Goal: Task Accomplishment & Management: Manage account settings

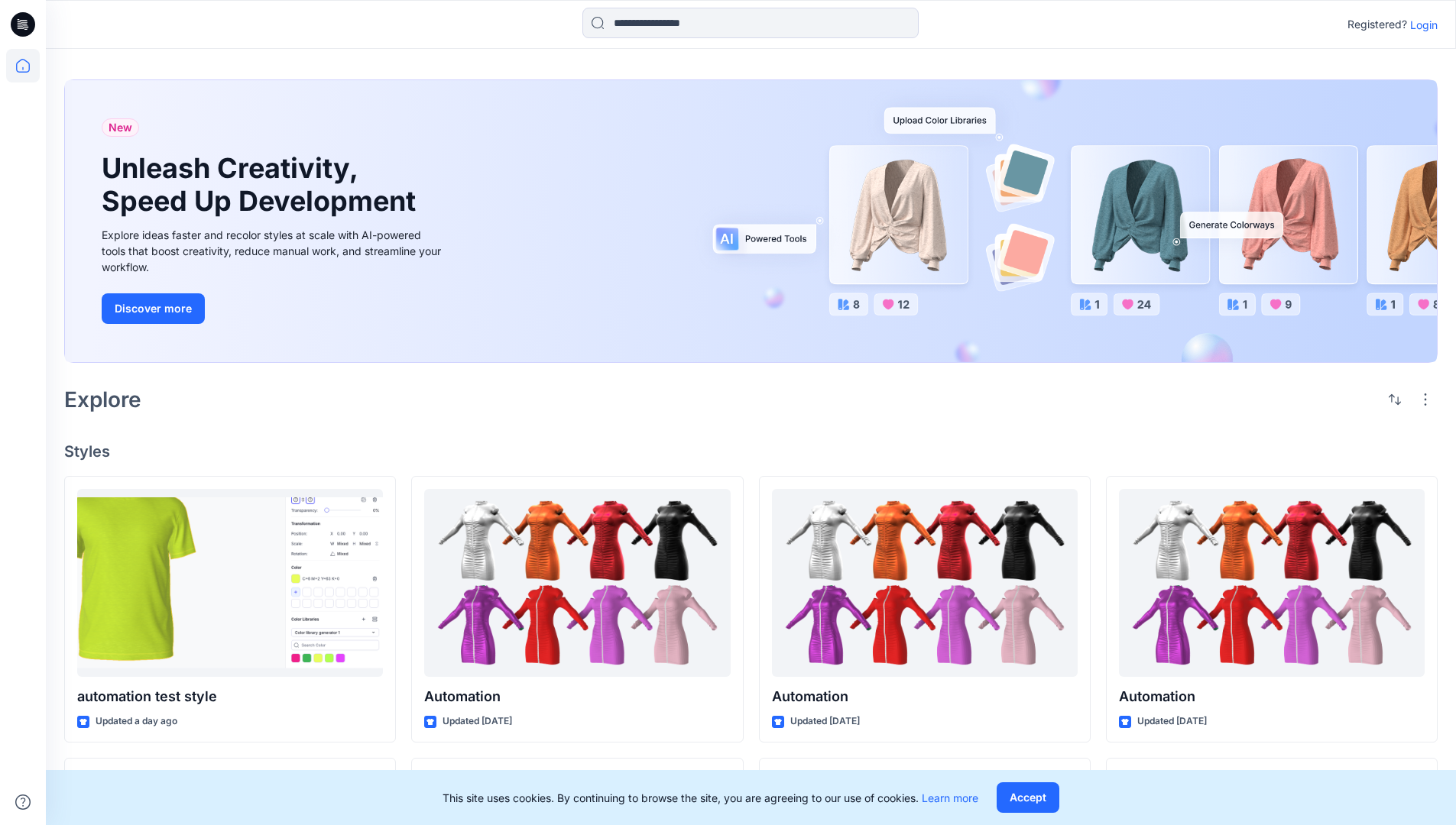
click at [1420, 25] on p "Login" at bounding box center [1423, 25] width 27 height 16
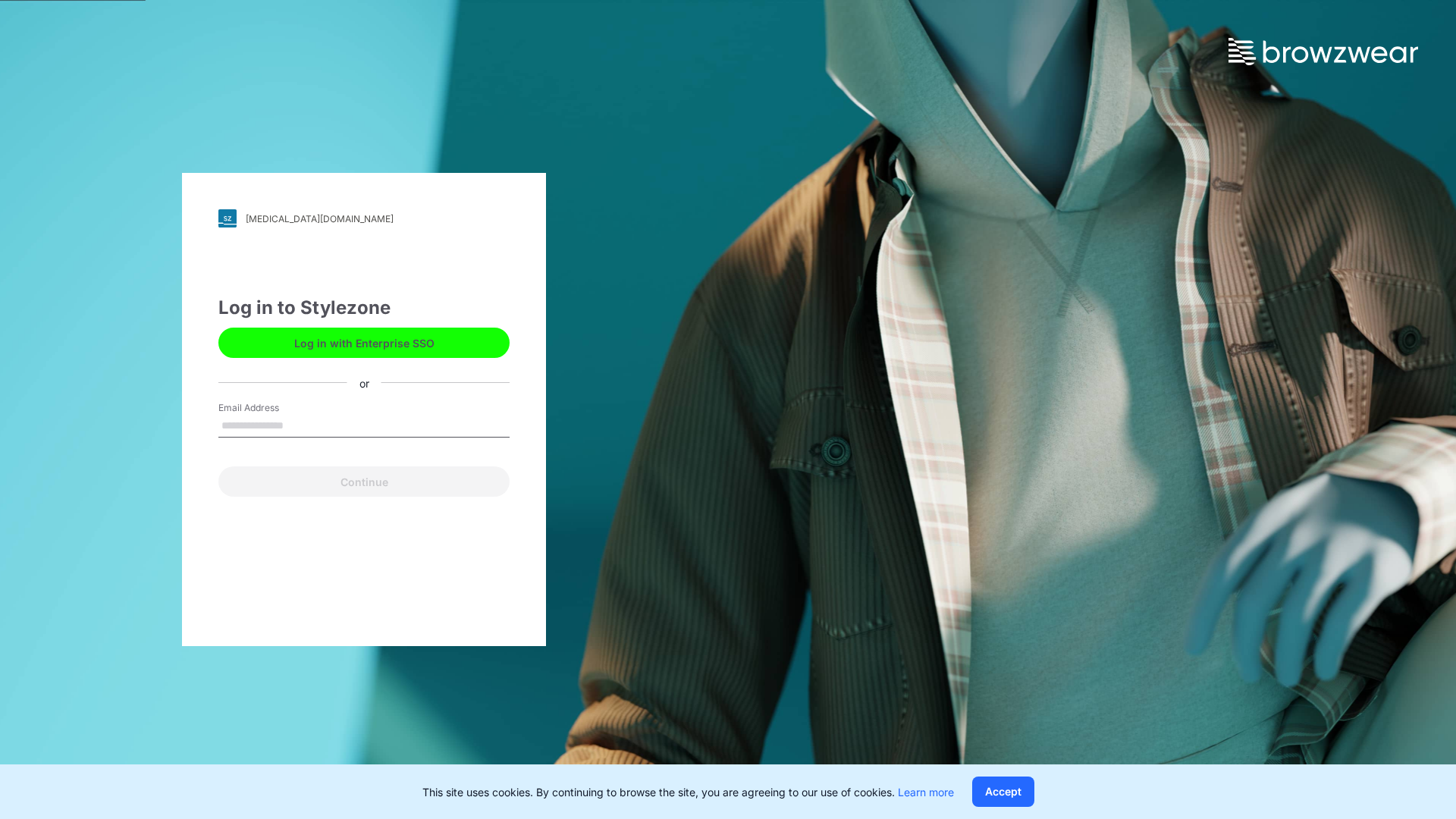
click at [299, 425] on input "Email Address" at bounding box center [364, 426] width 291 height 23
type input "**********"
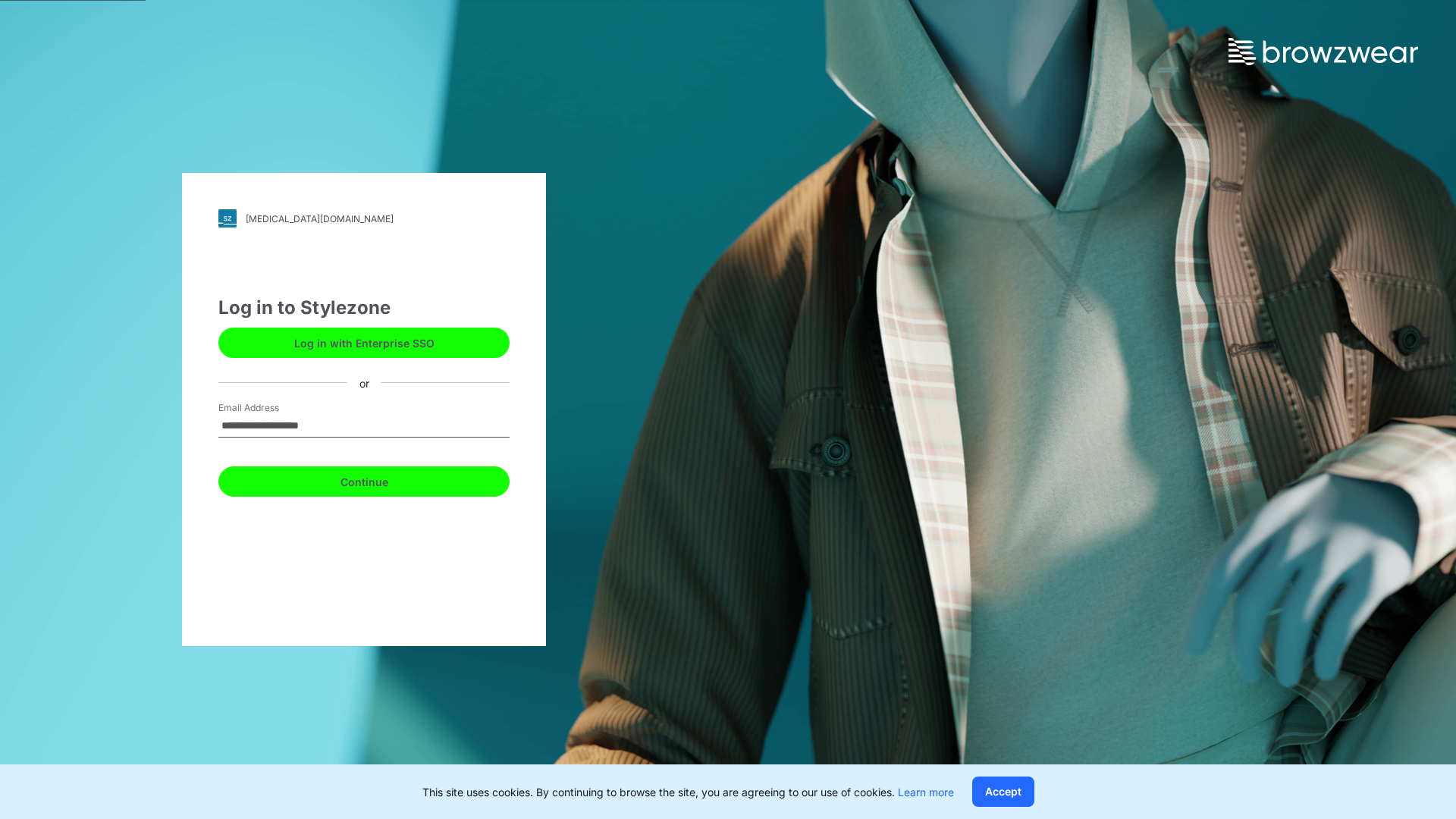
click at [381, 479] on button "Continue" at bounding box center [364, 481] width 291 height 30
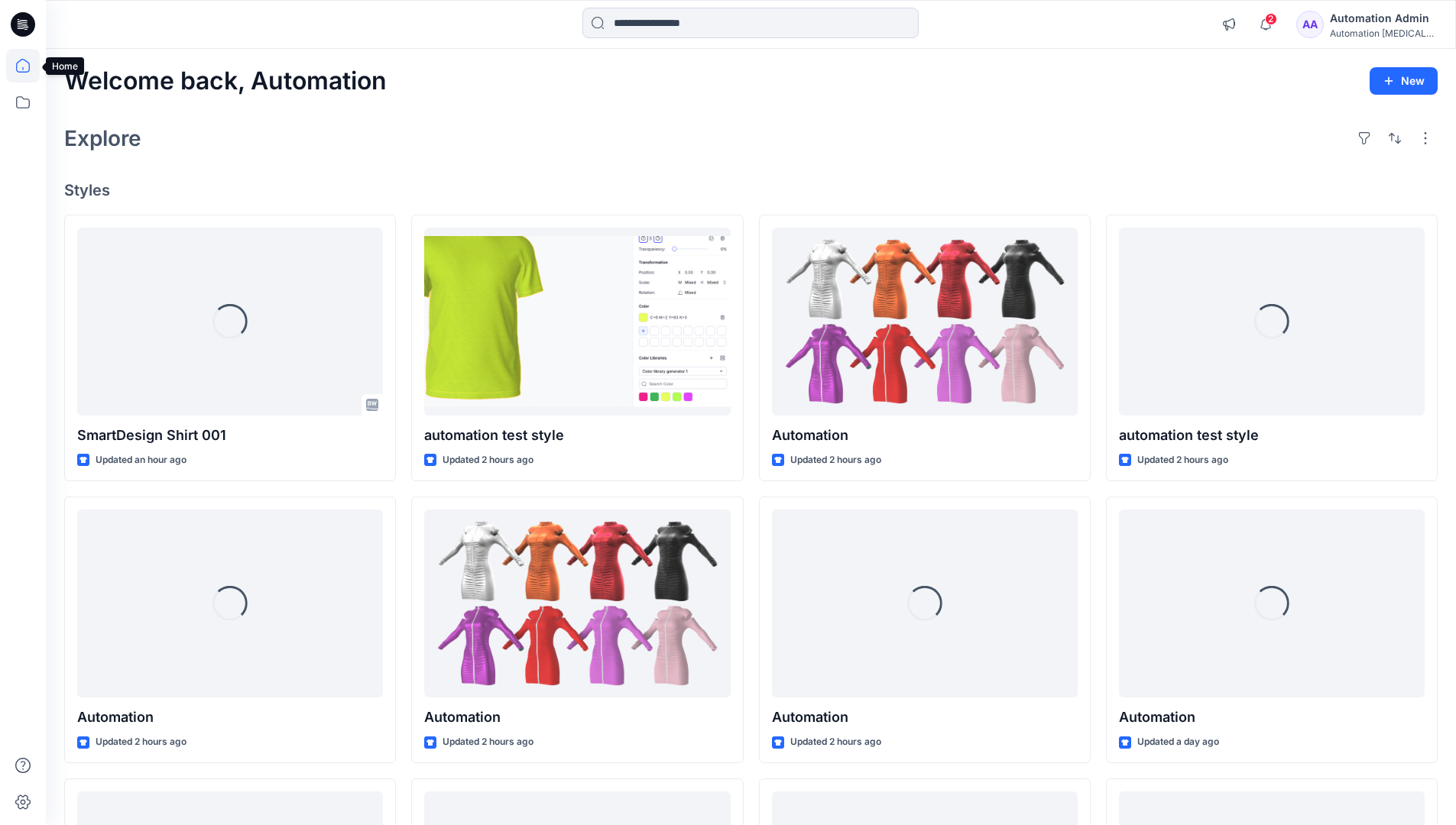
click at [29, 66] on icon at bounding box center [23, 65] width 14 height 14
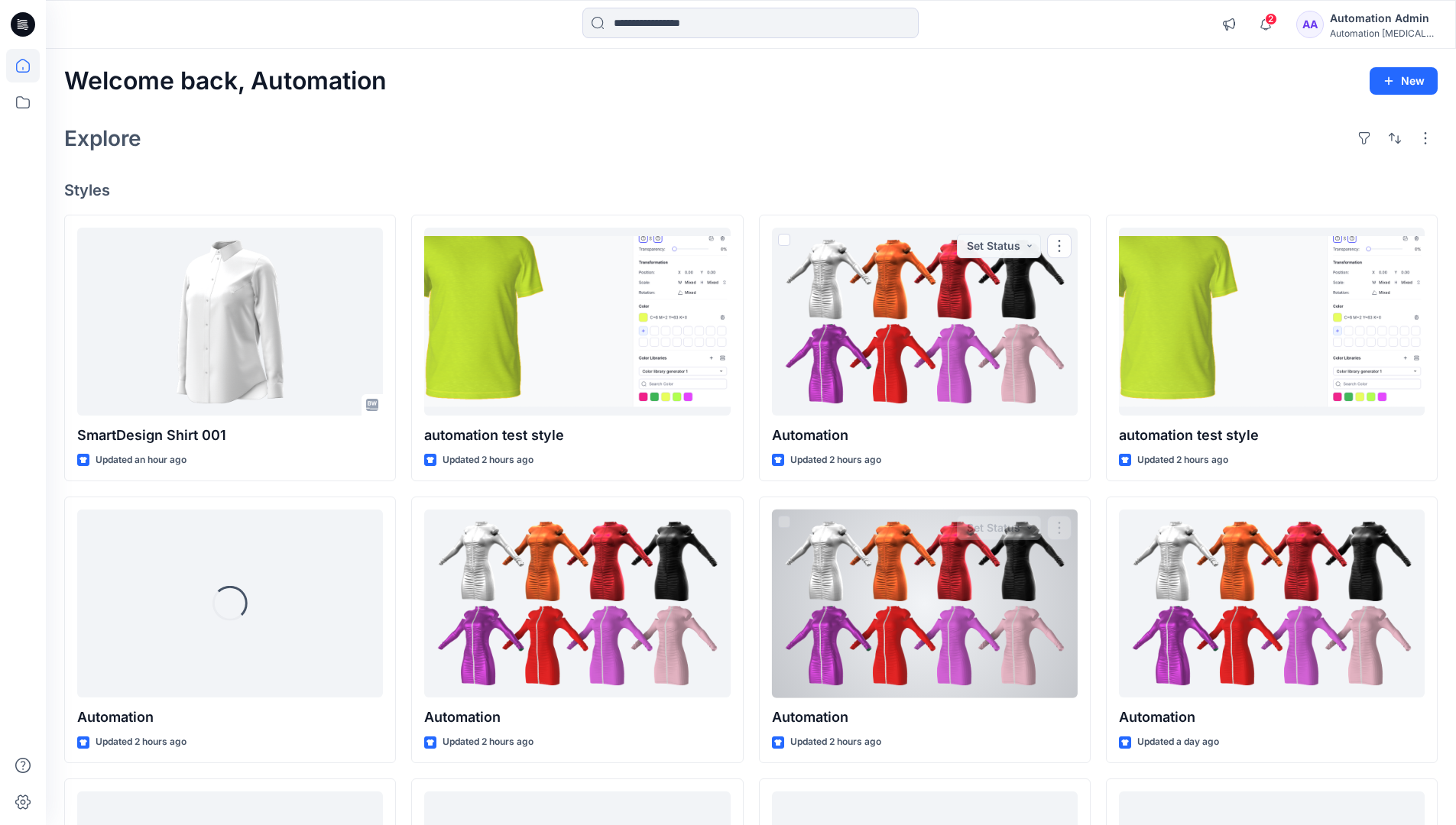
scroll to position [191, 0]
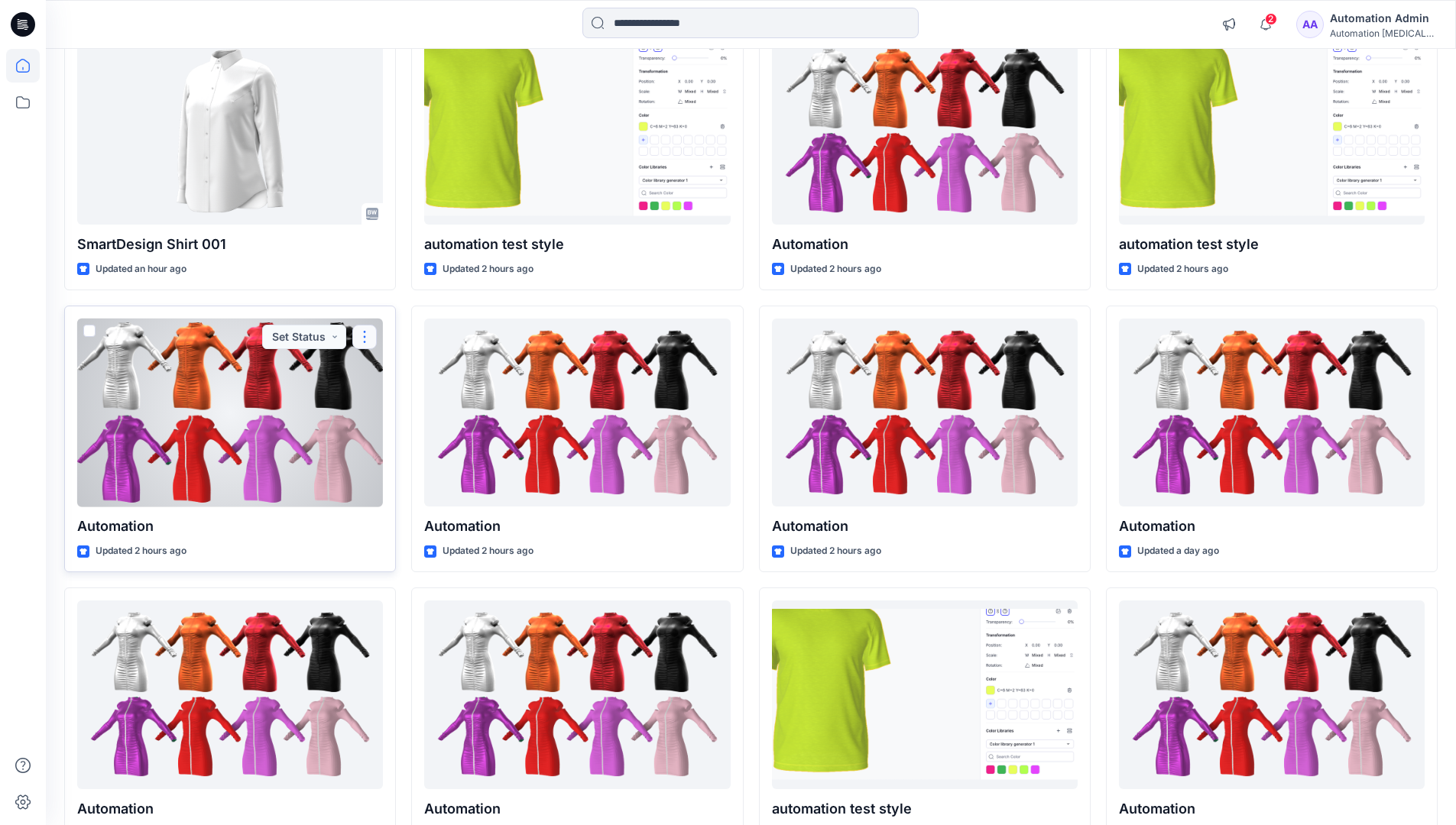
click at [364, 335] on button "button" at bounding box center [365, 336] width 25 height 25
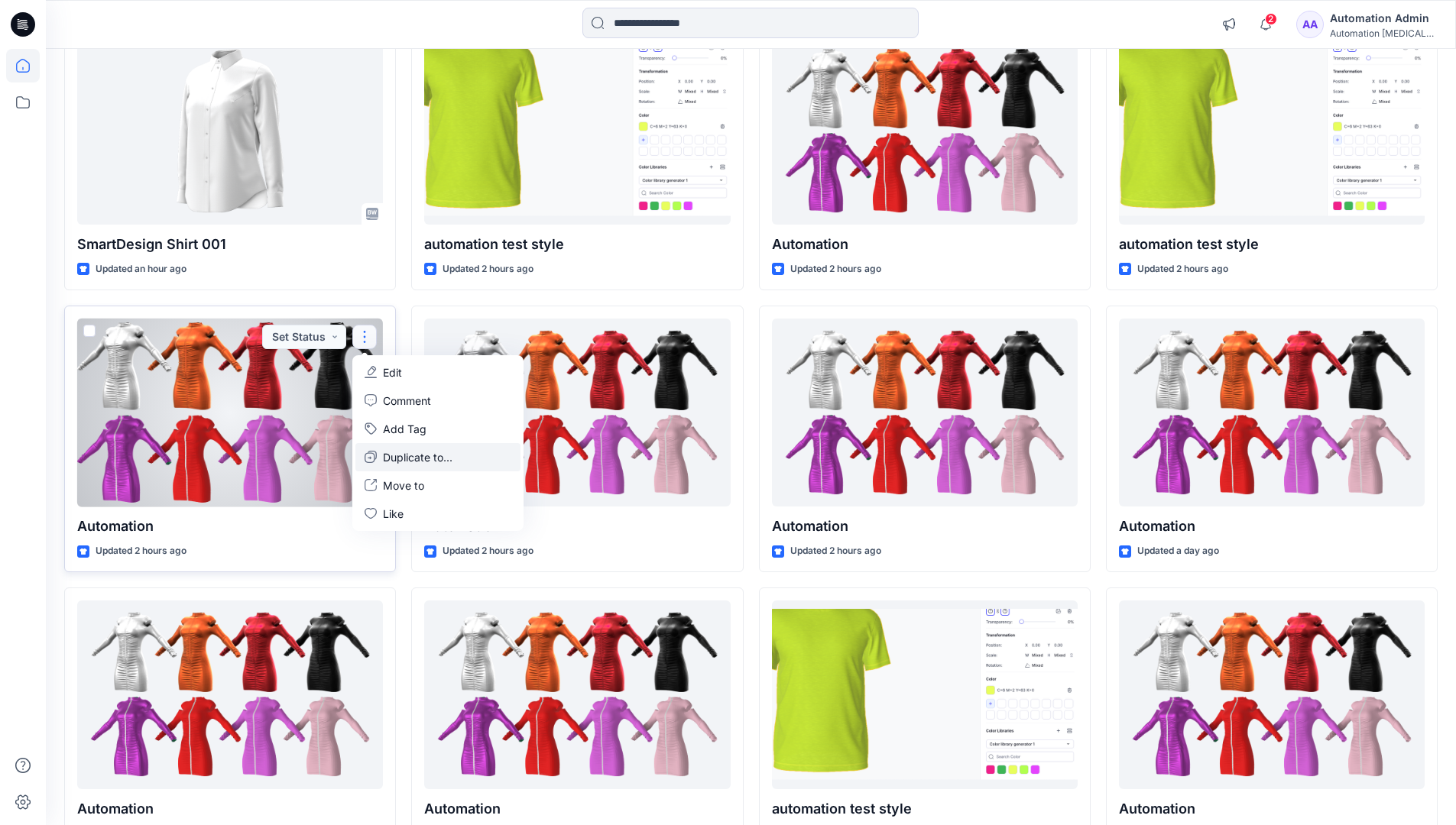
click at [389, 454] on p "Duplicate to..." at bounding box center [418, 456] width 70 height 16
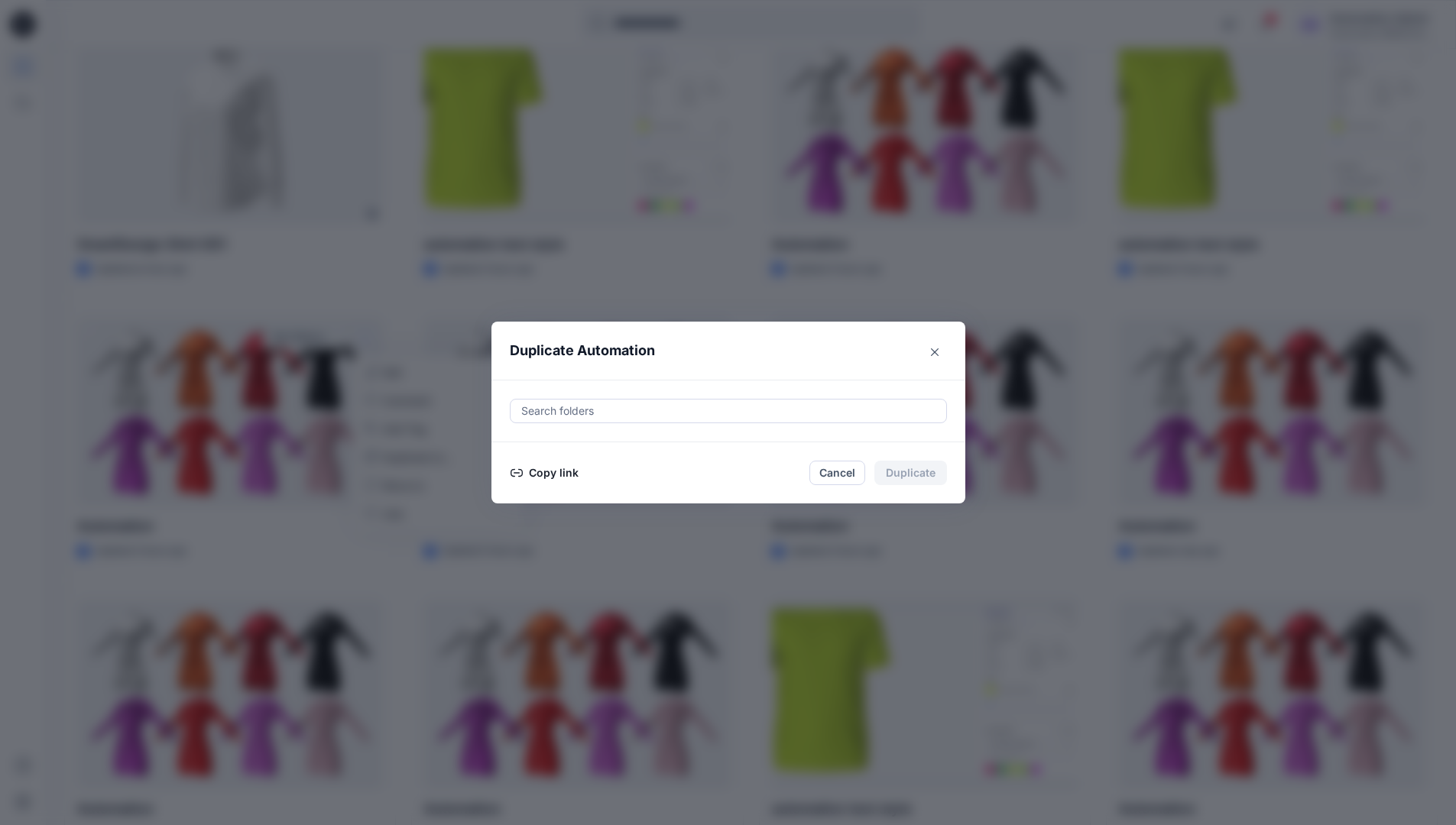
click at [575, 413] on div at bounding box center [728, 410] width 417 height 18
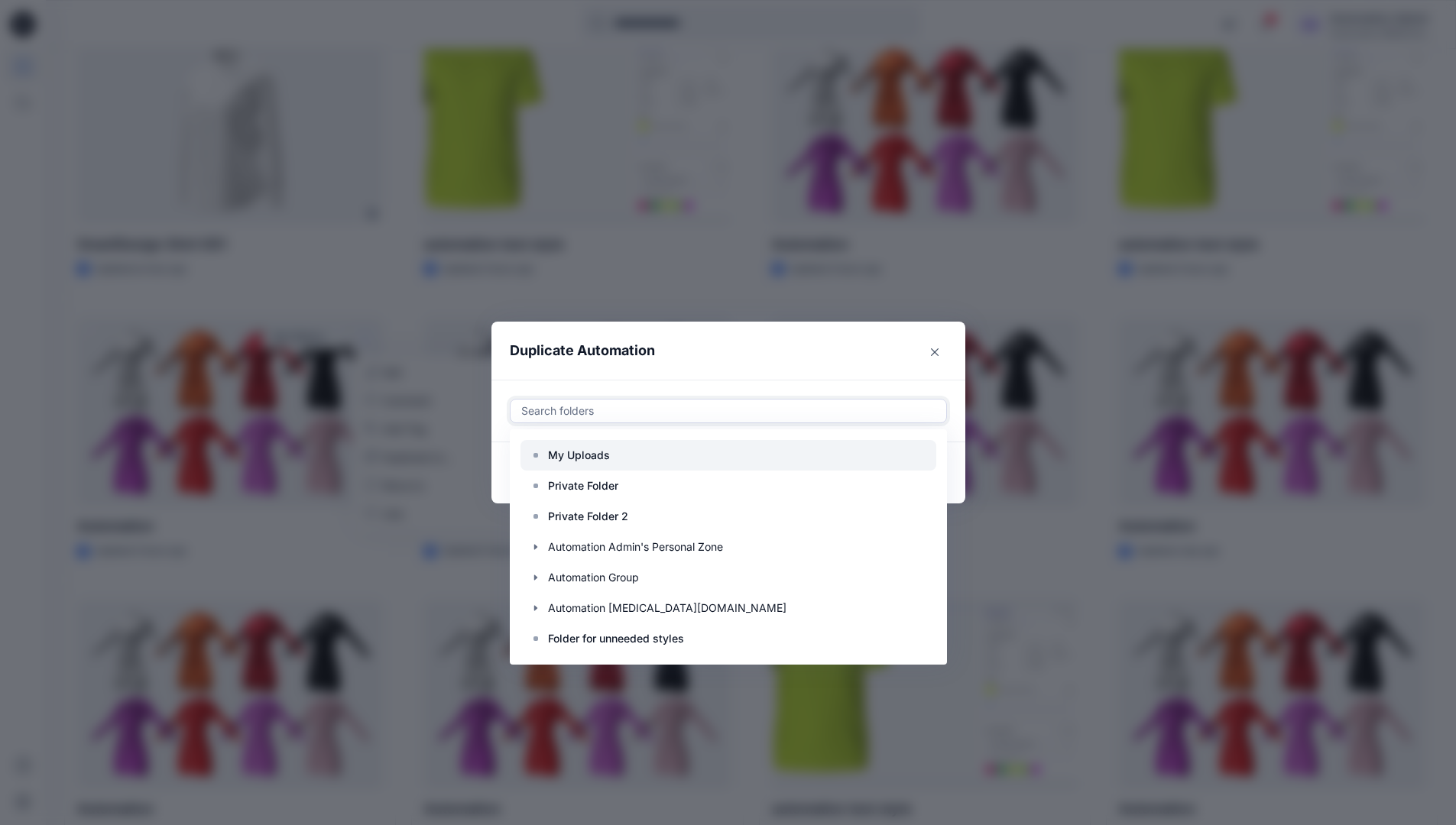
click at [587, 448] on p "My Uploads" at bounding box center [578, 455] width 61 height 18
click at [718, 360] on header "Duplicate Automation" at bounding box center [713, 350] width 443 height 58
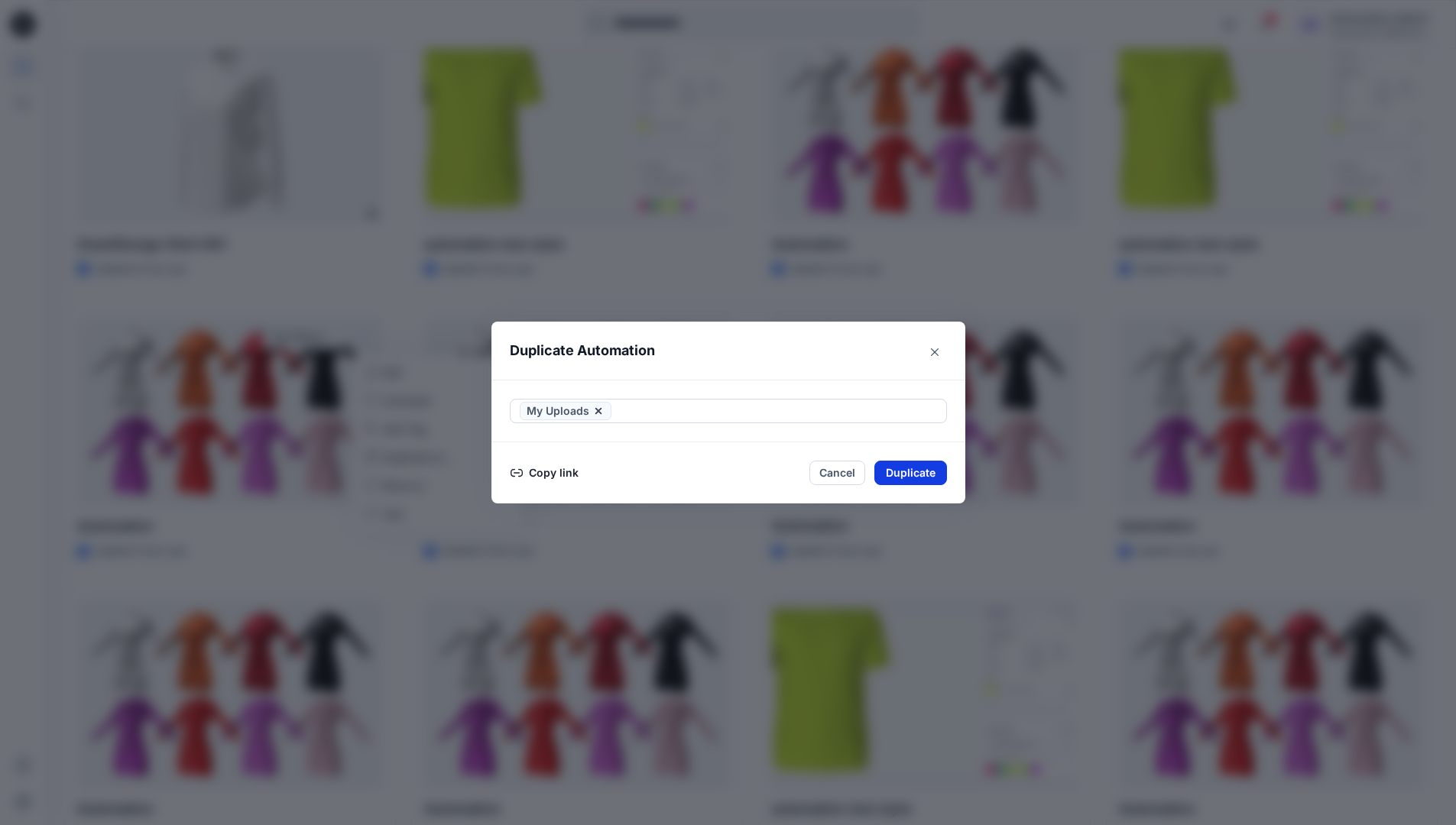
click at [926, 468] on button "Duplicate" at bounding box center [910, 473] width 73 height 25
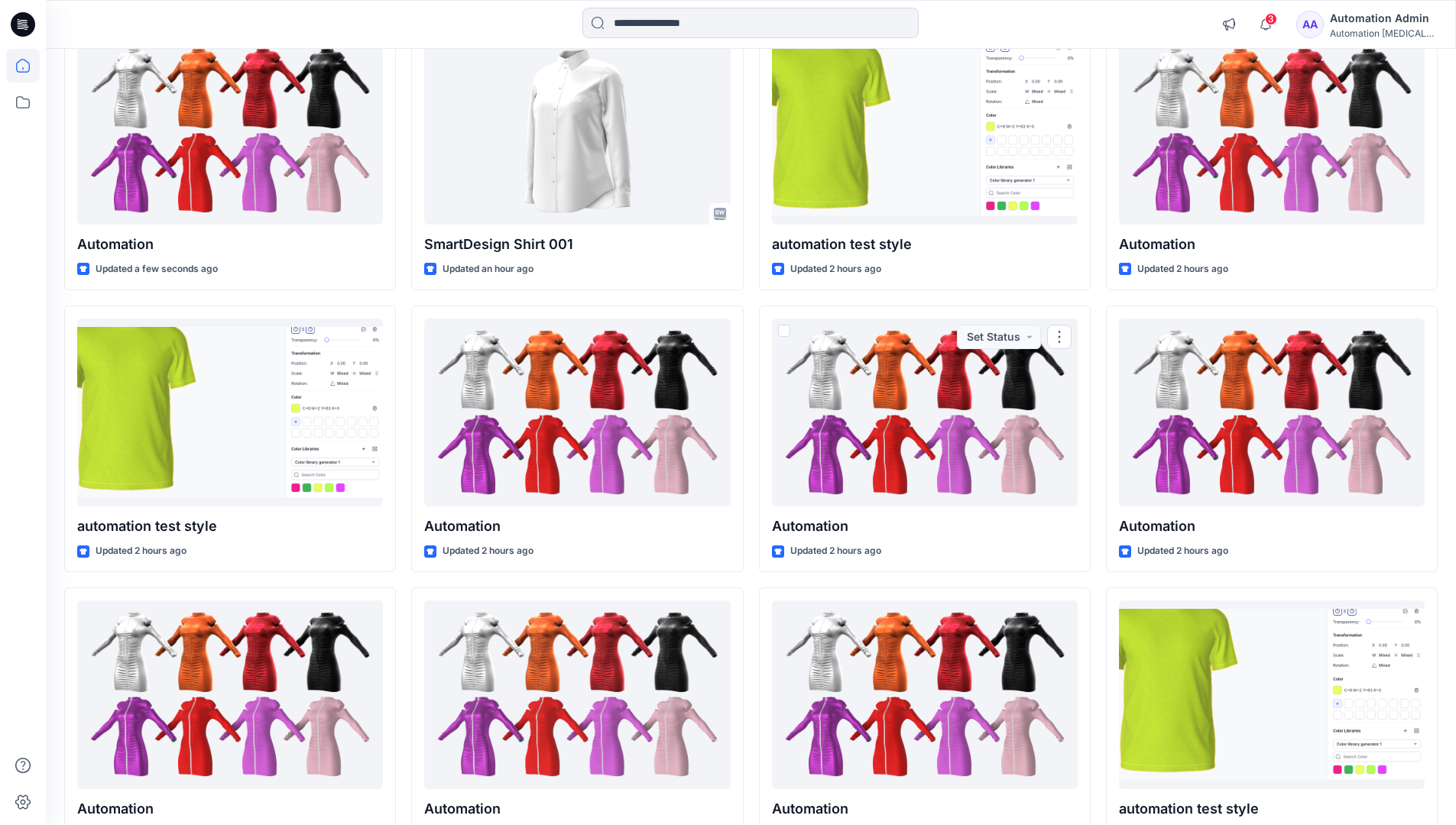
click at [15, 63] on icon at bounding box center [23, 66] width 34 height 34
click at [26, 98] on icon at bounding box center [23, 103] width 34 height 34
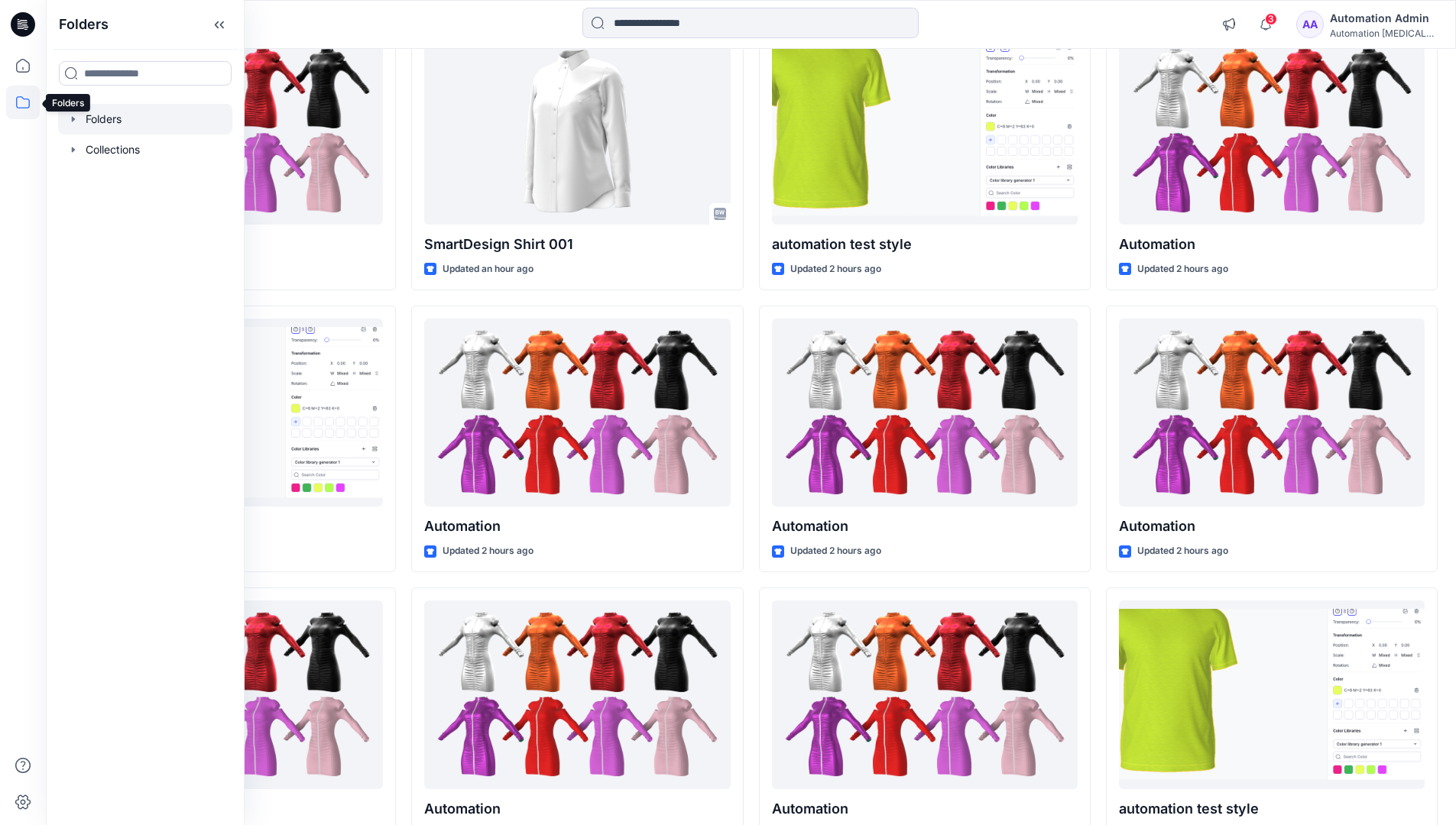
click at [112, 117] on div at bounding box center [145, 119] width 174 height 30
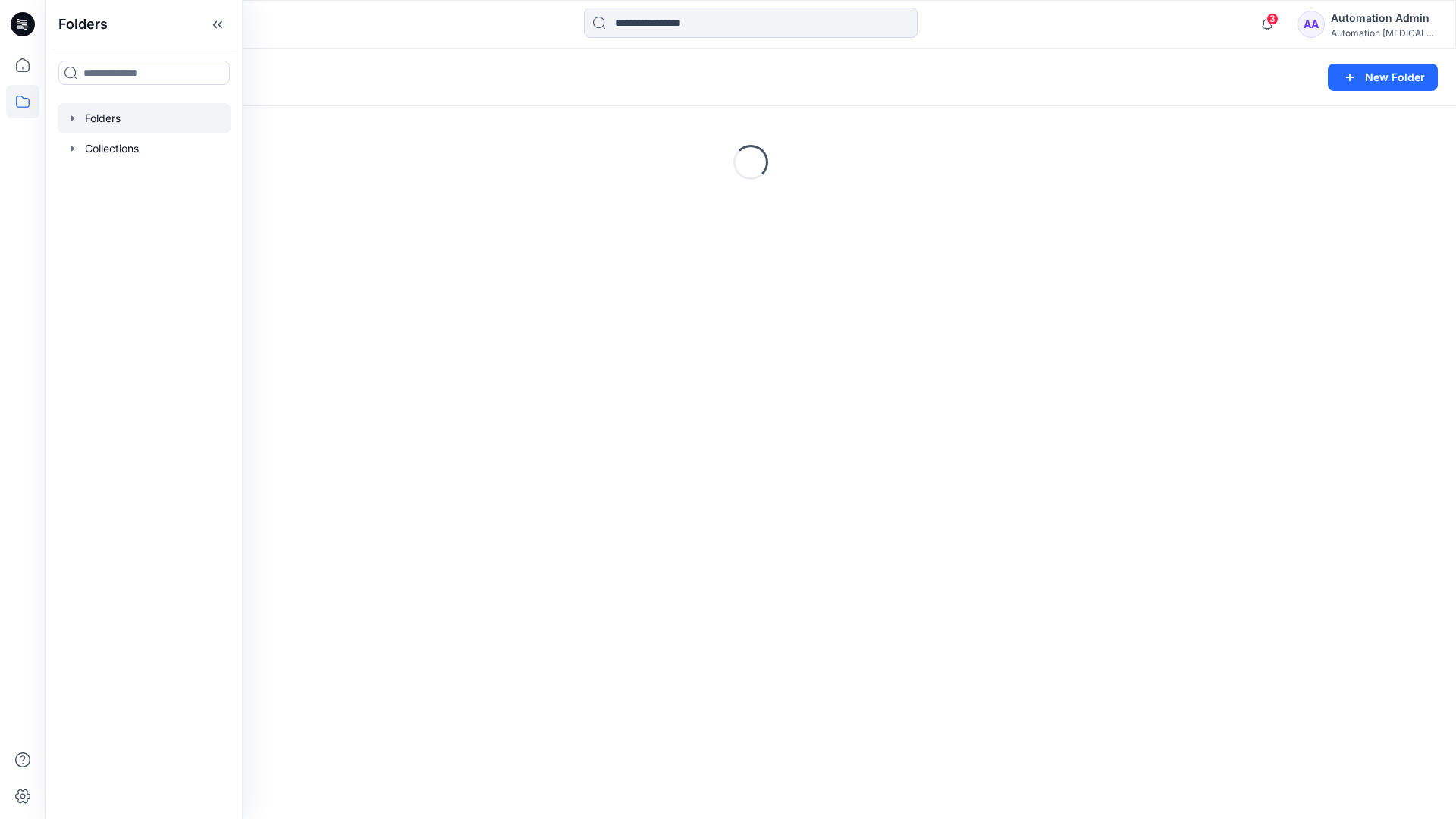
click at [1362, 25] on div "Automation Admin" at bounding box center [1383, 18] width 106 height 18
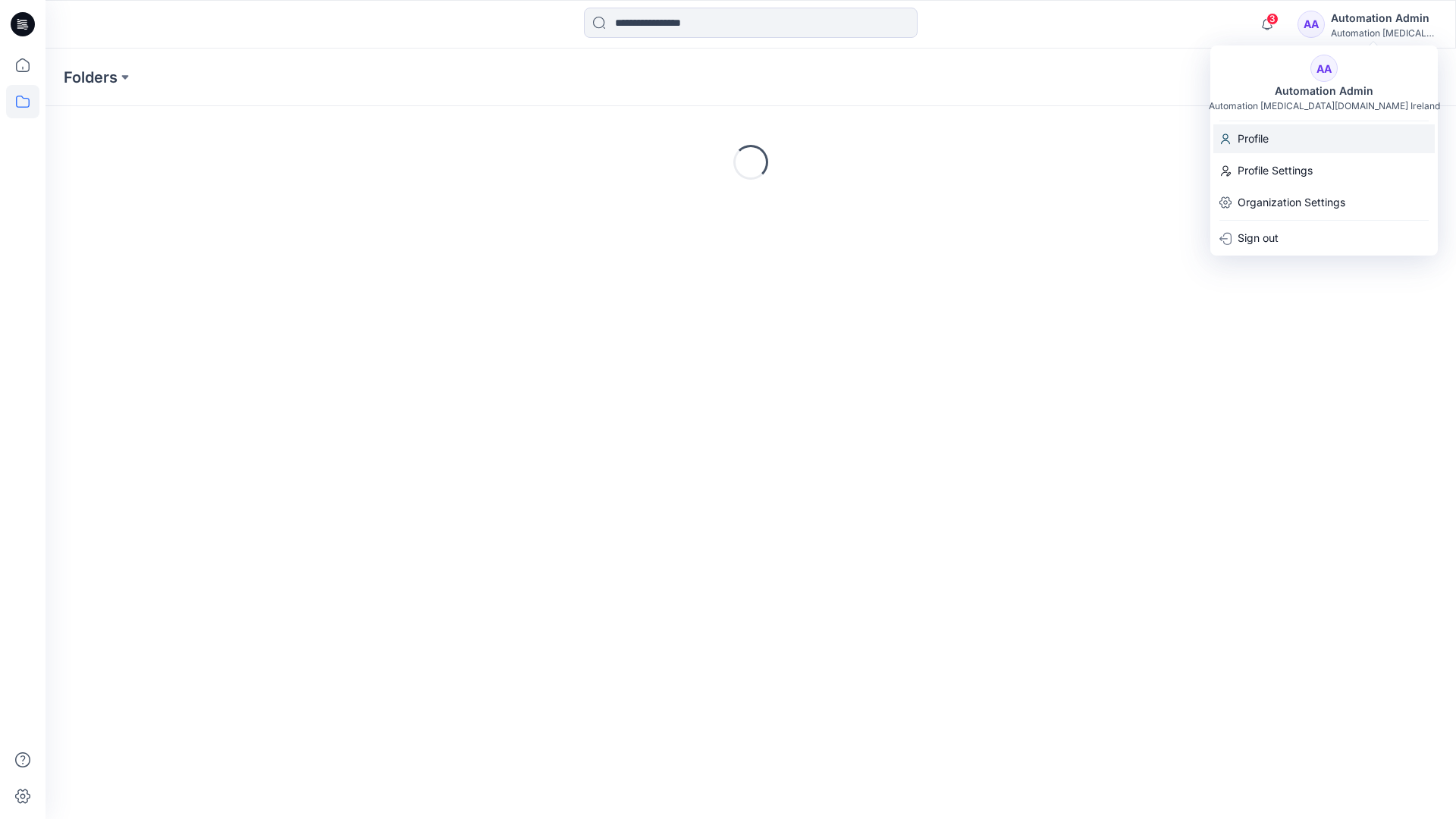
click at [1264, 138] on p "Profile" at bounding box center [1252, 139] width 31 height 29
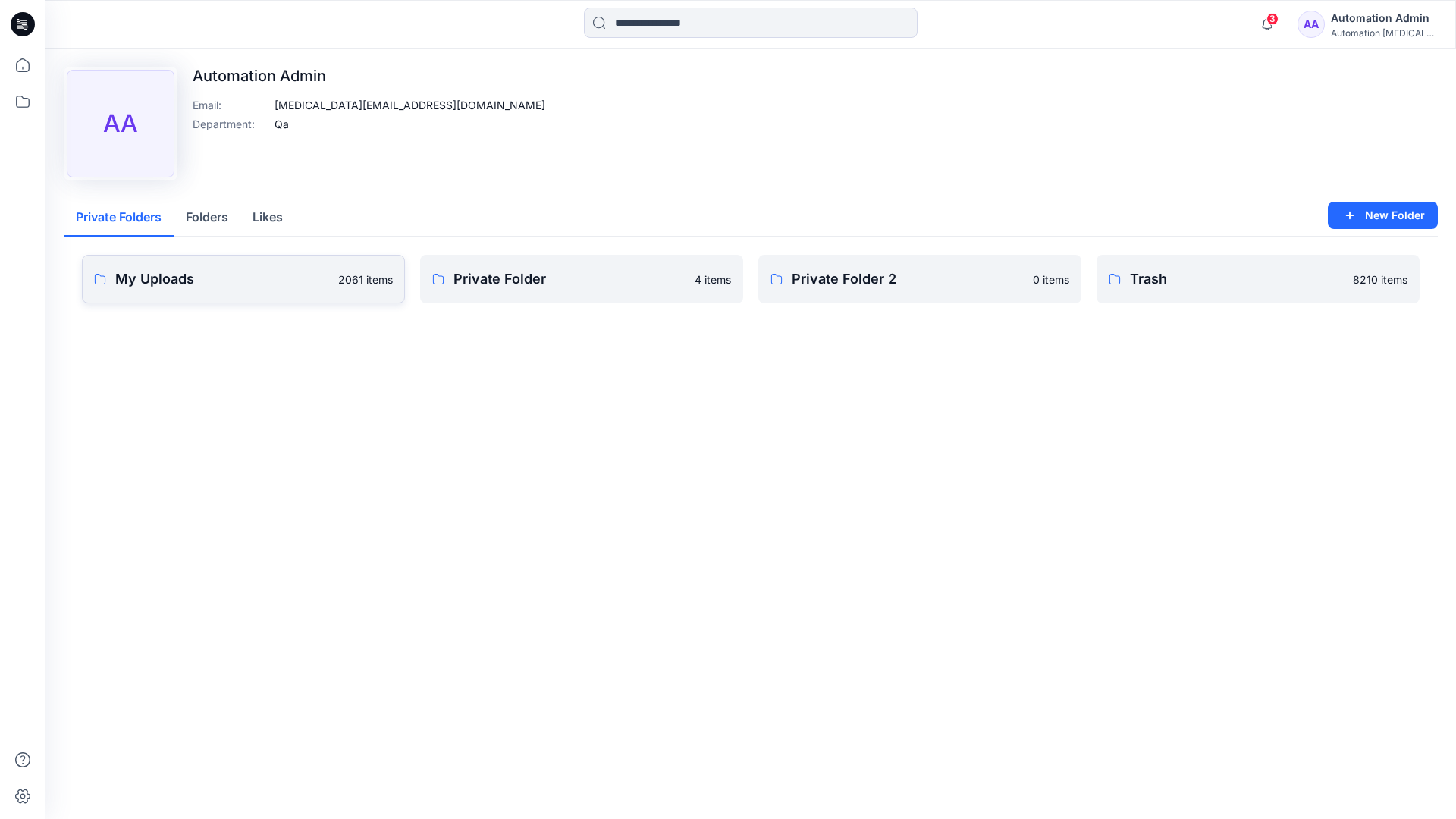
click at [265, 290] on link "My Uploads 2061 items" at bounding box center [243, 280] width 323 height 49
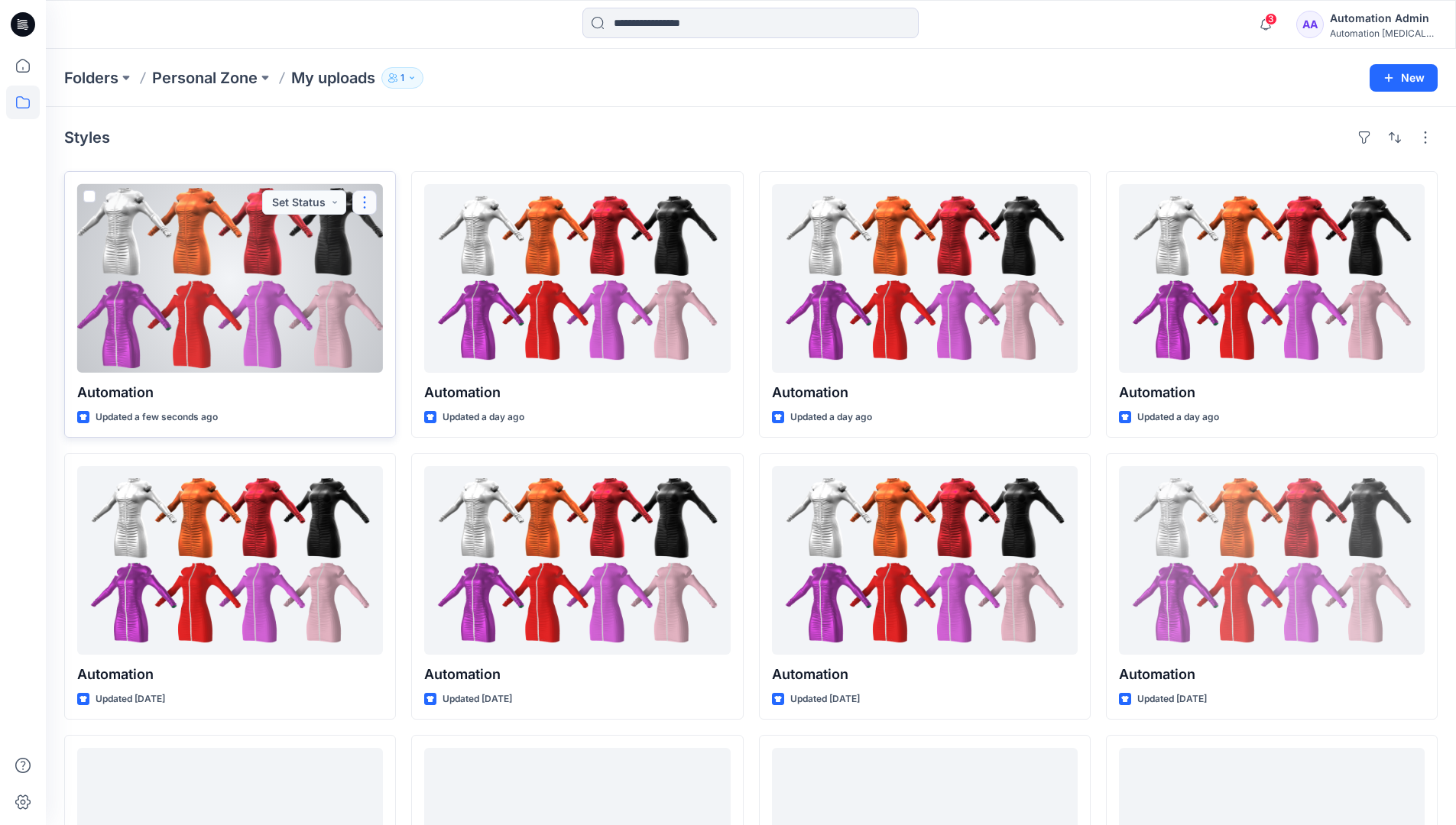
click at [363, 205] on button "button" at bounding box center [365, 202] width 25 height 25
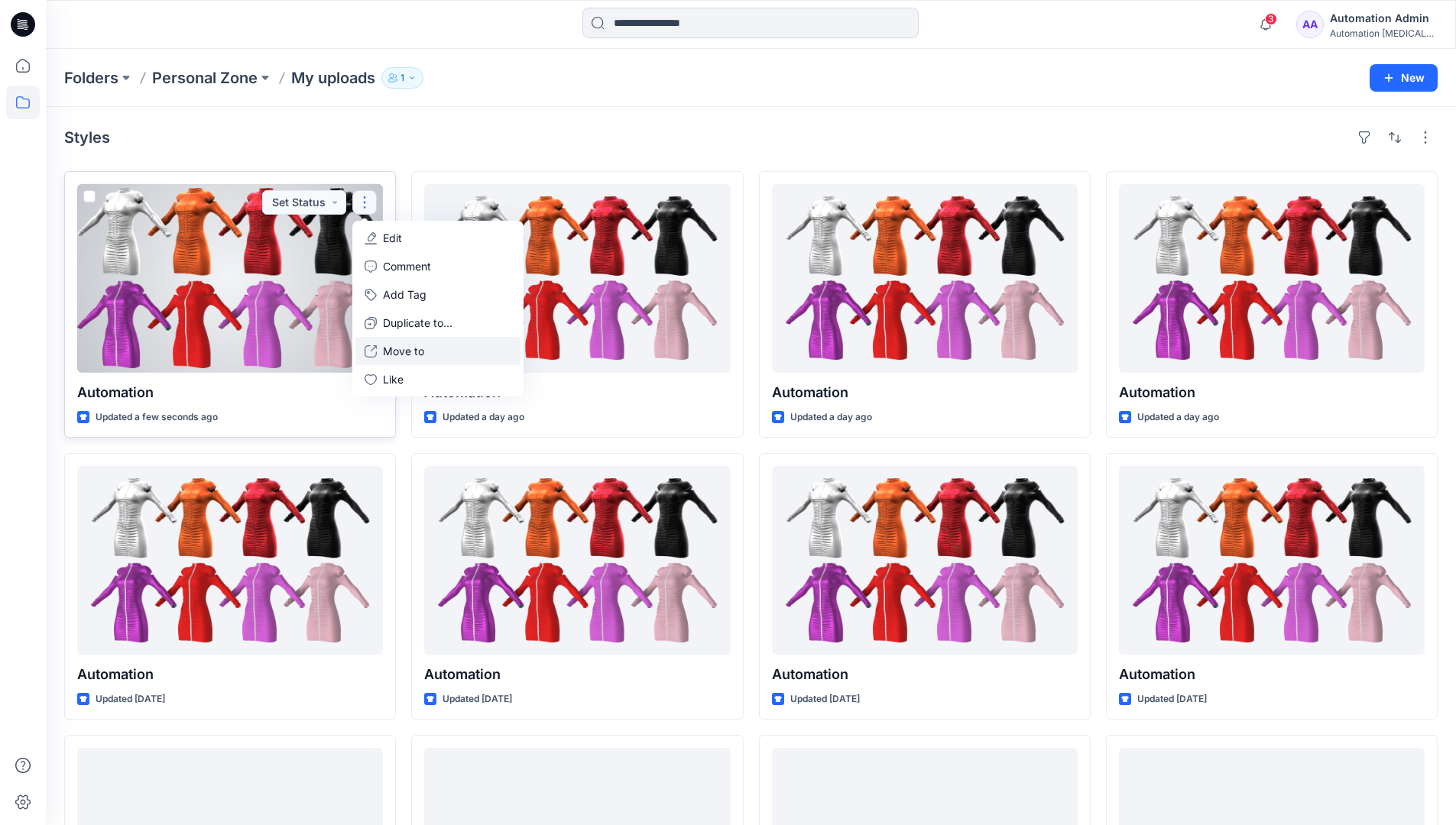
click at [381, 352] on button "Move to" at bounding box center [438, 351] width 165 height 28
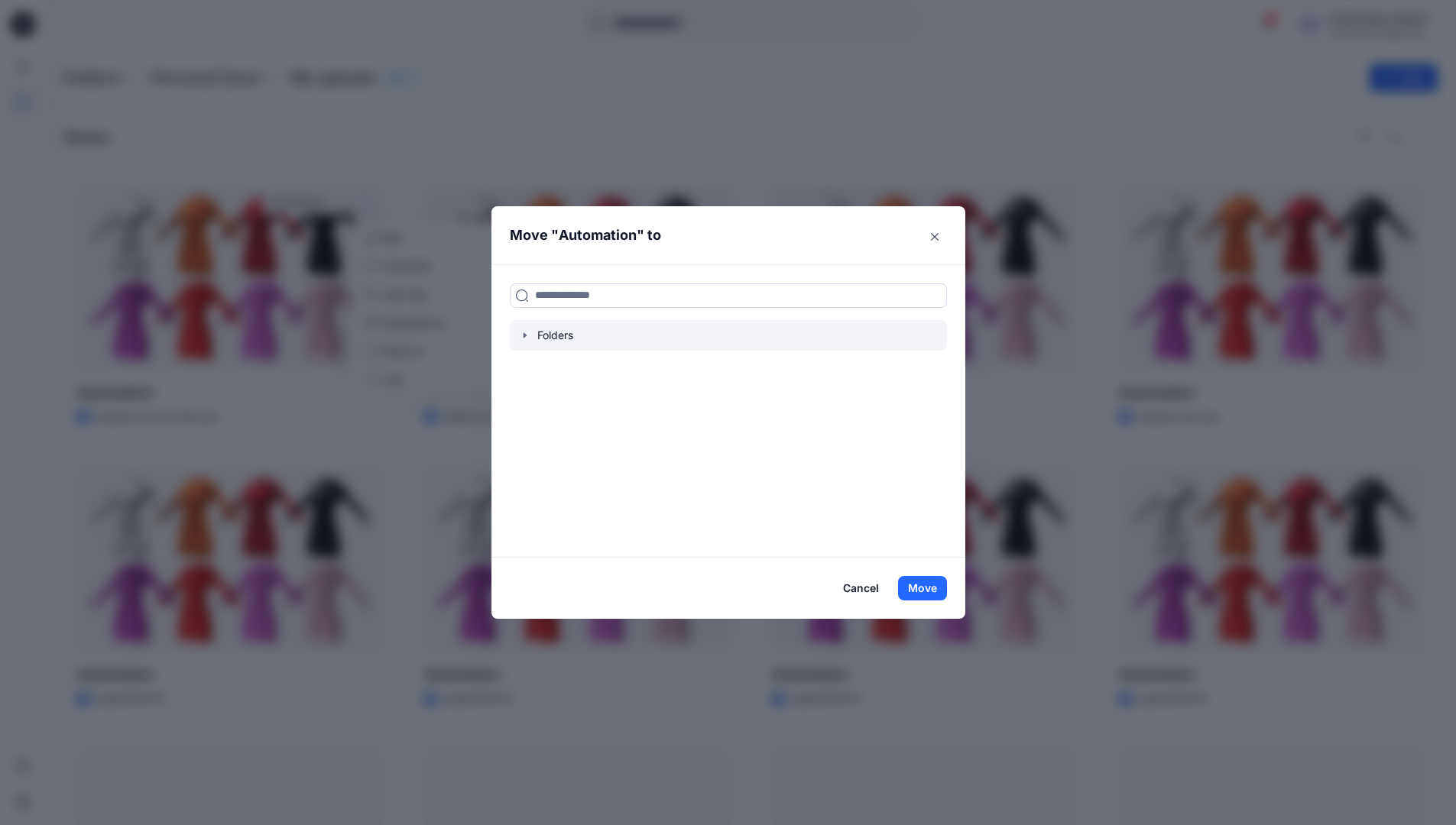
click at [530, 332] on icon "button" at bounding box center [525, 335] width 12 height 12
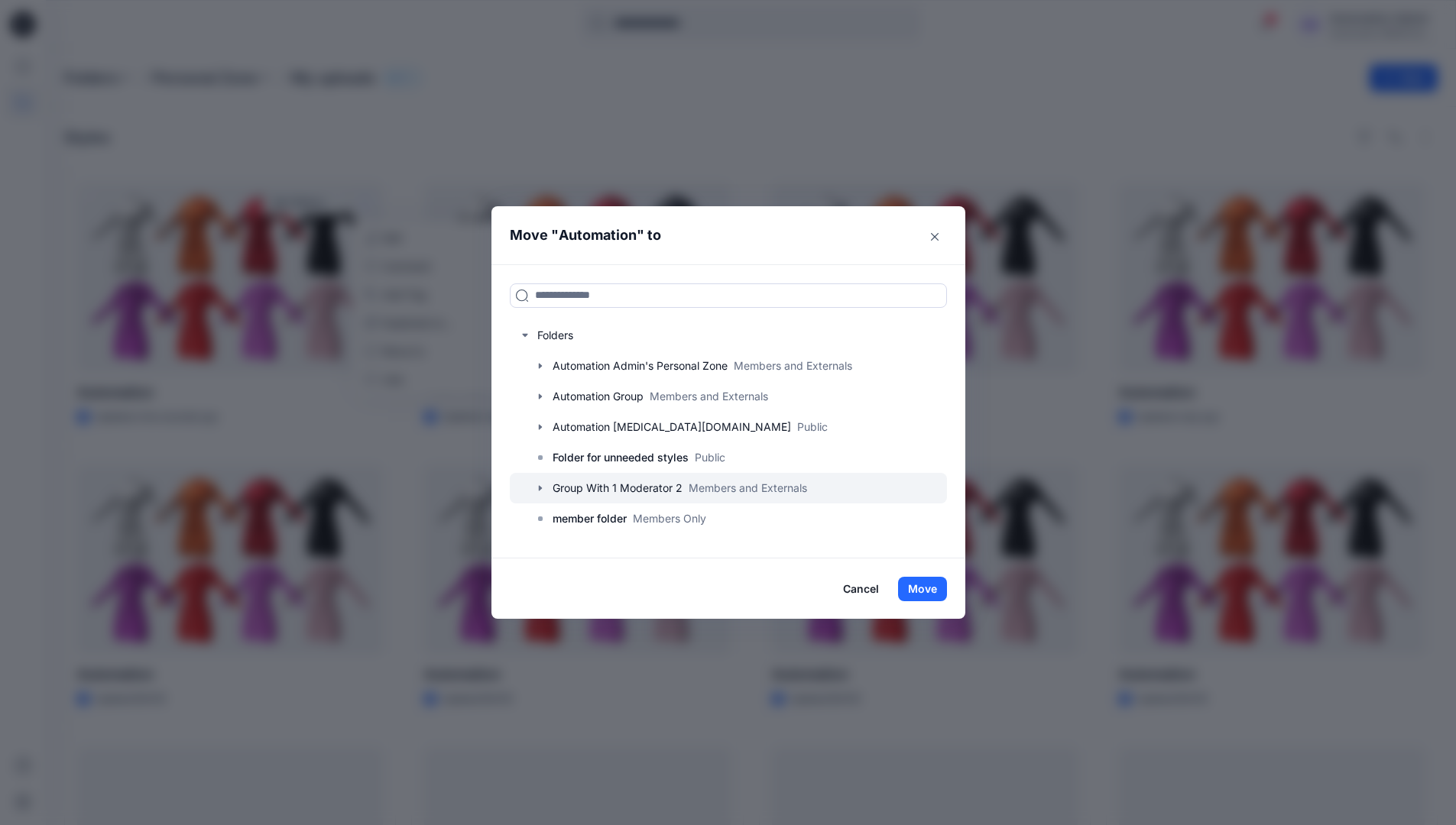
click at [558, 483] on div at bounding box center [728, 488] width 437 height 30
click at [934, 587] on button "Move" at bounding box center [923, 589] width 49 height 25
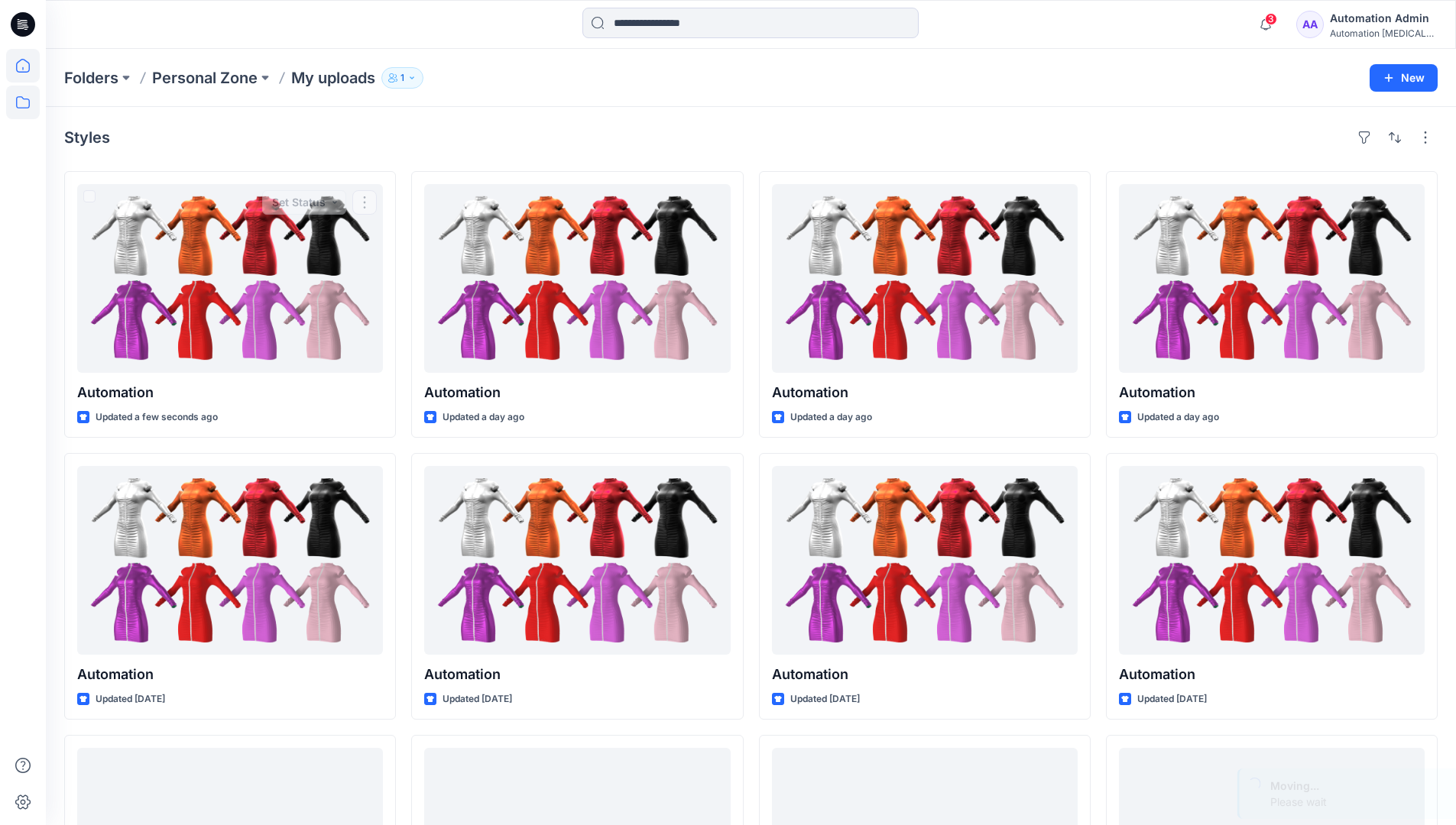
click at [24, 70] on icon at bounding box center [23, 66] width 34 height 34
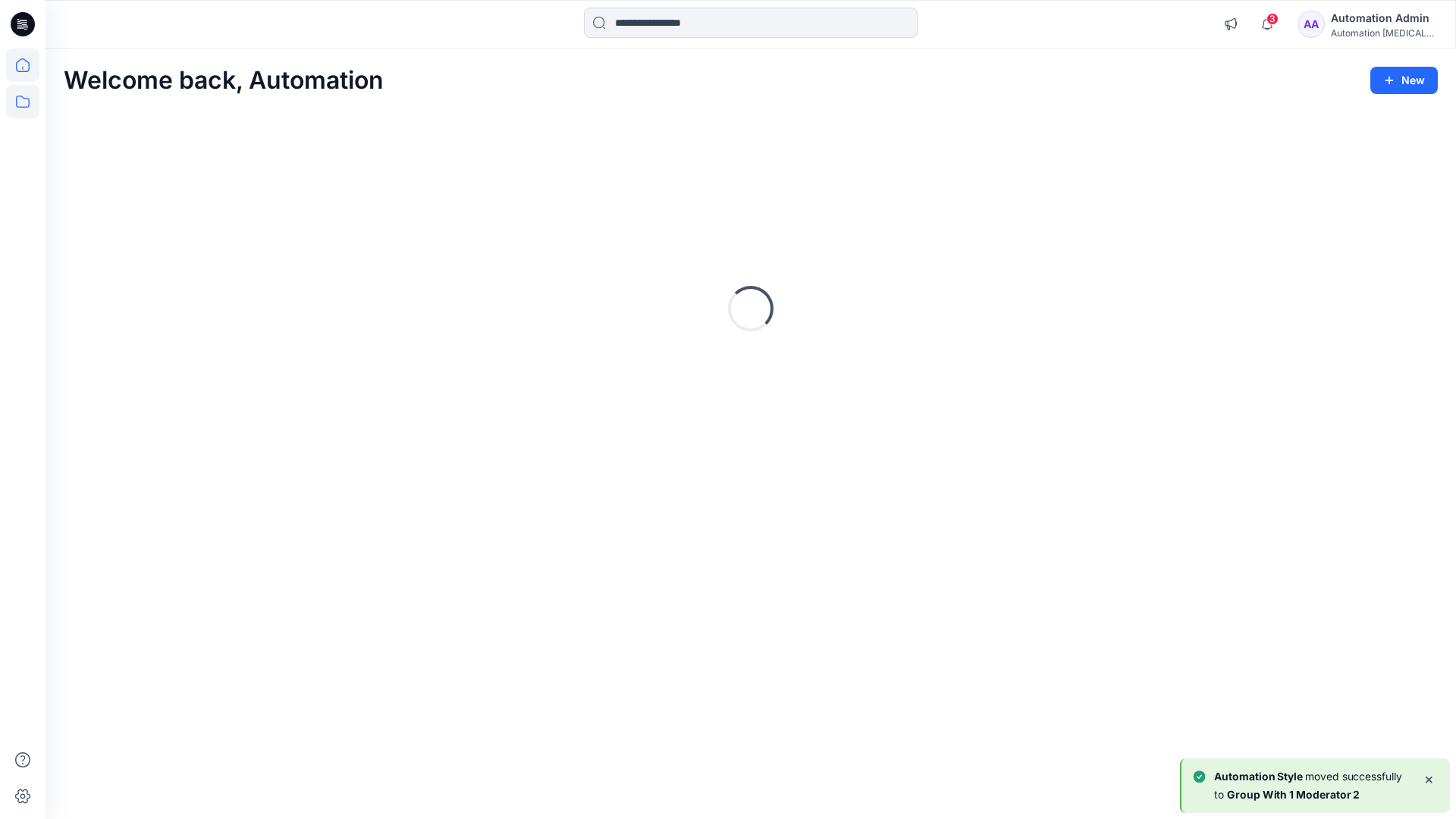
click at [24, 99] on icon at bounding box center [23, 101] width 14 height 12
click at [111, 116] on div at bounding box center [144, 118] width 173 height 30
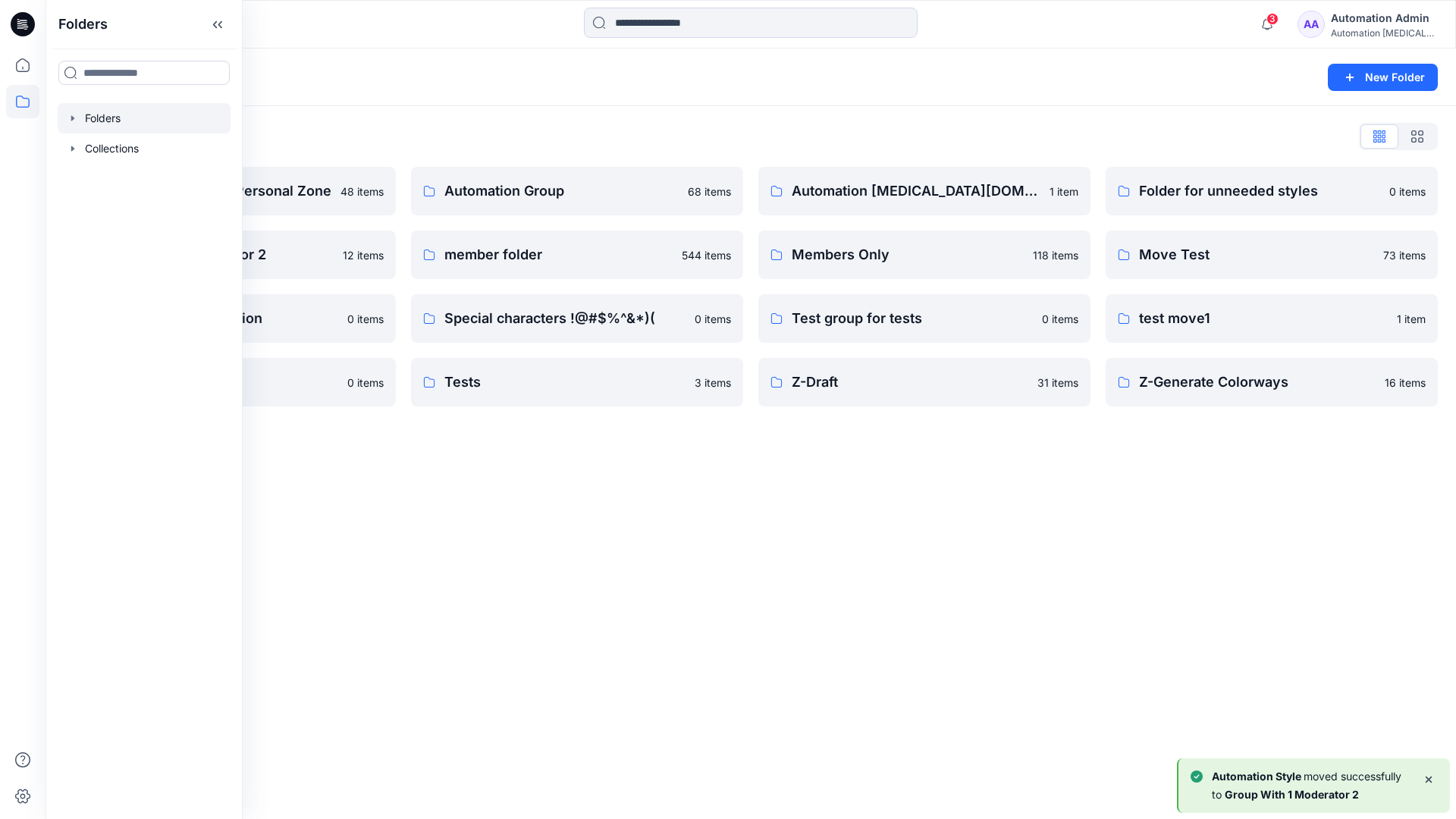
click at [607, 481] on div "Folders New Folder Folders List Automation Admin's Personal Zone 48 items Group…" at bounding box center [750, 433] width 1410 height 770
click at [909, 324] on p "Test group for tests" at bounding box center [912, 318] width 241 height 22
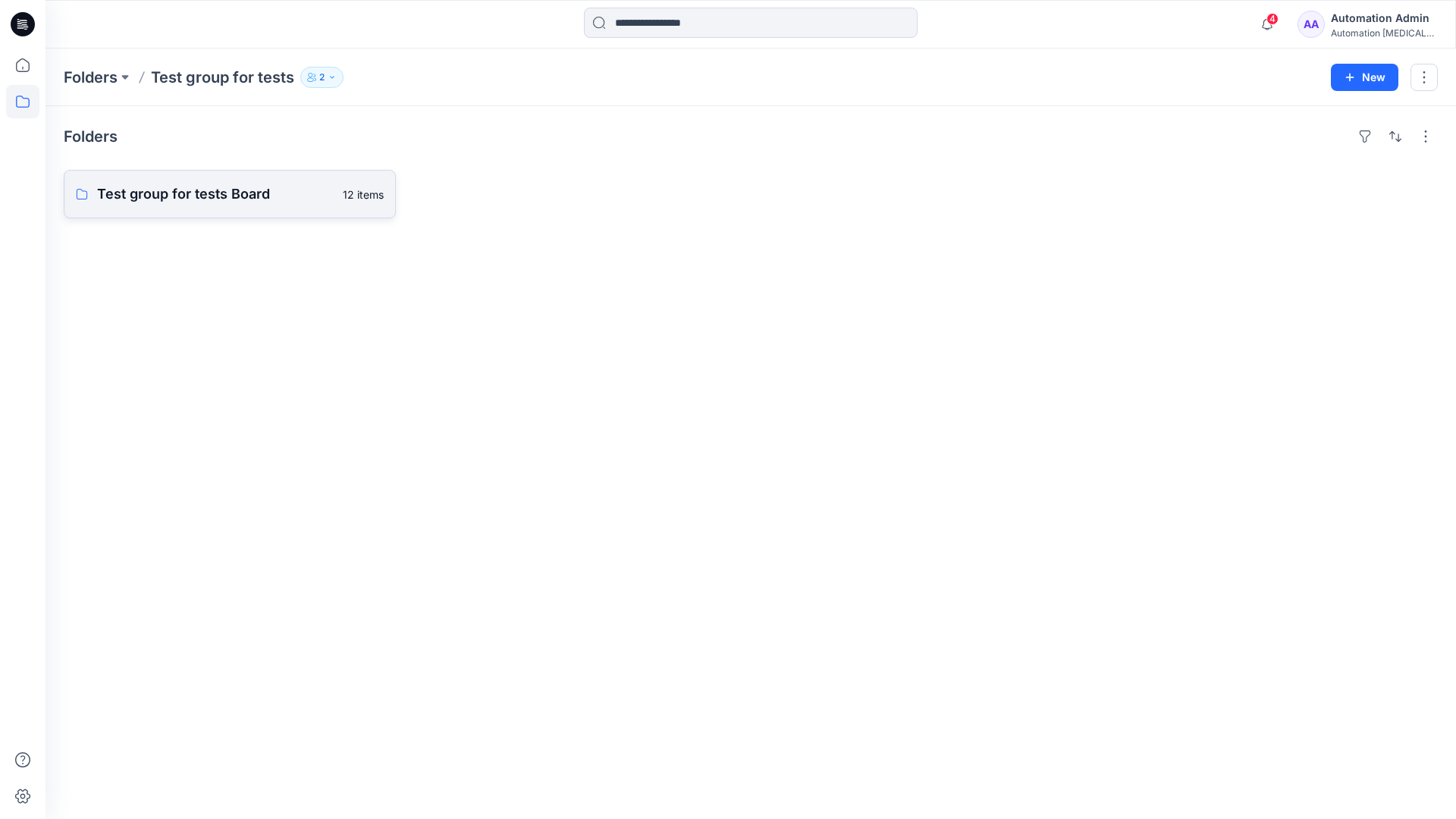
click at [260, 206] on link "Test group for tests Board 12 items" at bounding box center [230, 194] width 332 height 49
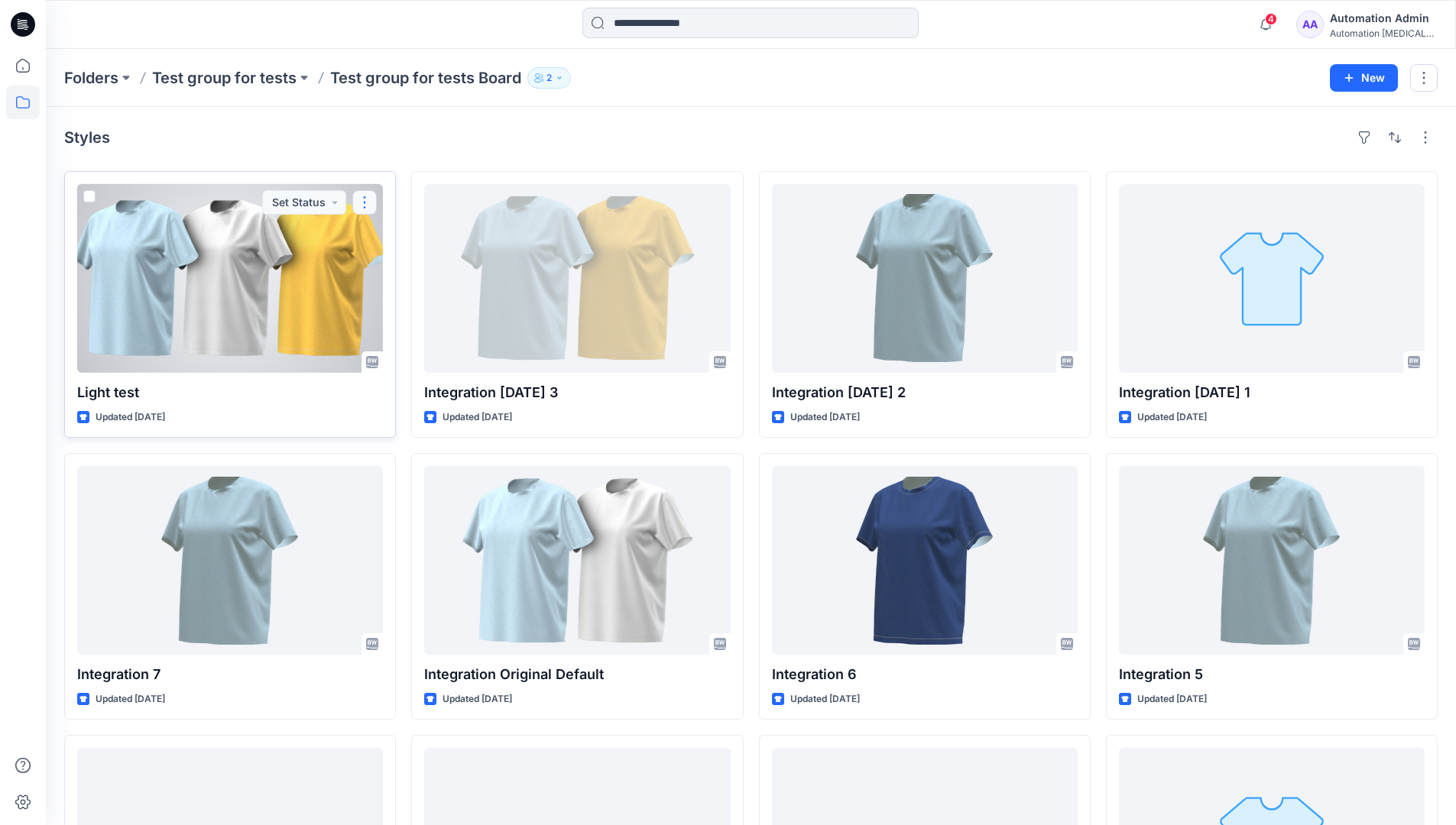
click at [369, 202] on button "button" at bounding box center [365, 202] width 25 height 25
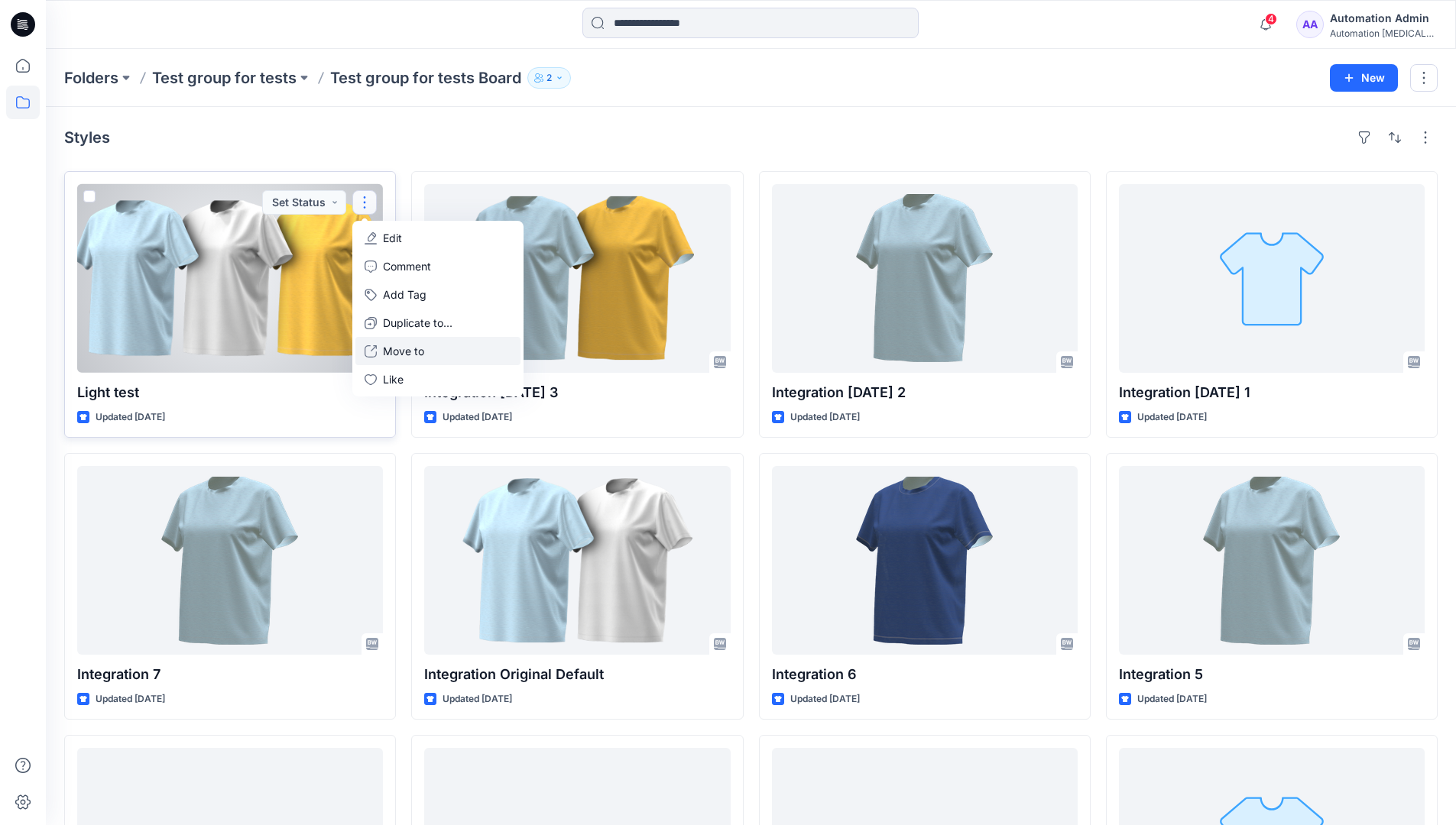
click at [401, 345] on p "Move to" at bounding box center [404, 351] width 42 height 16
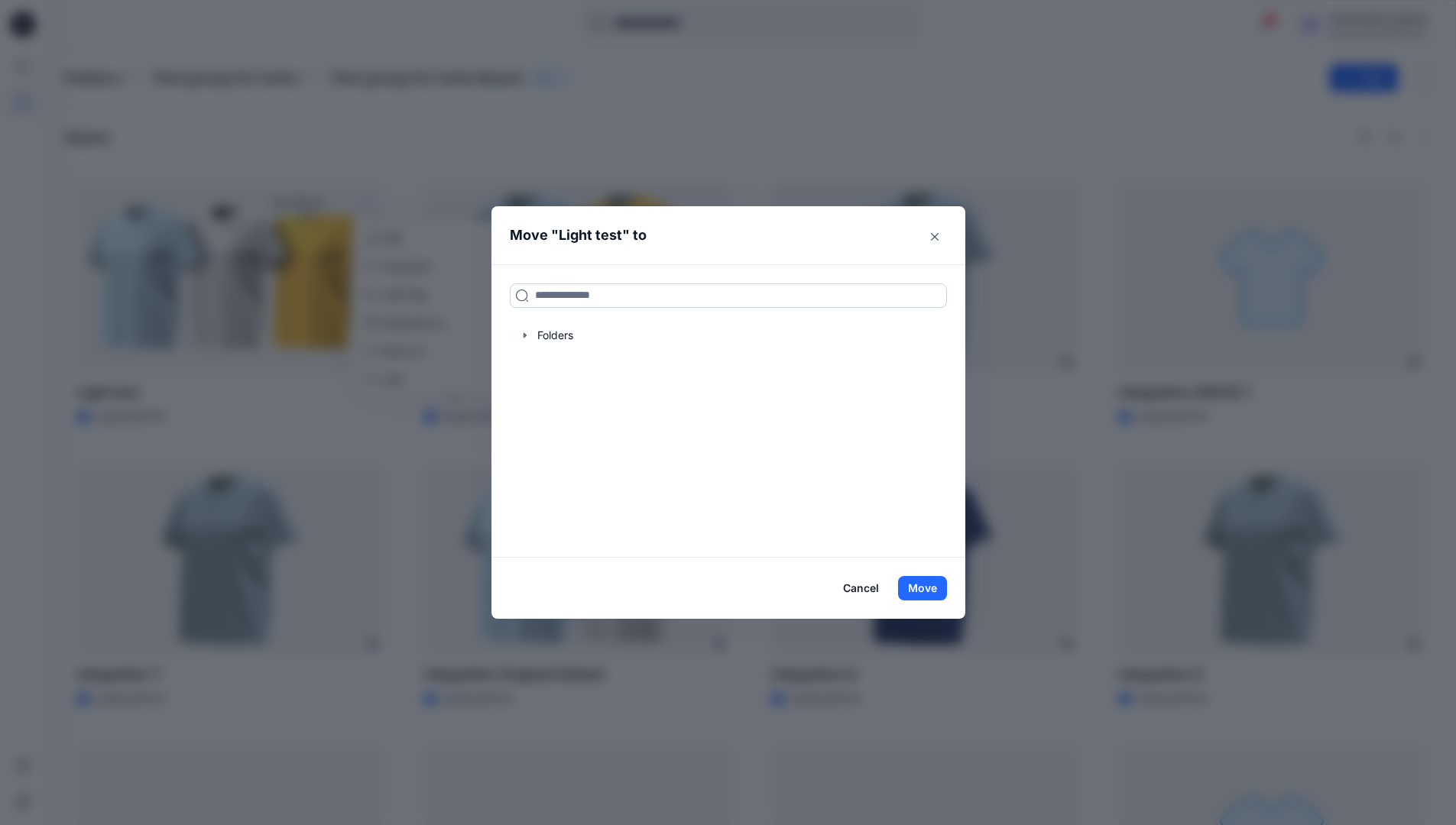
click at [563, 301] on input at bounding box center [728, 296] width 437 height 25
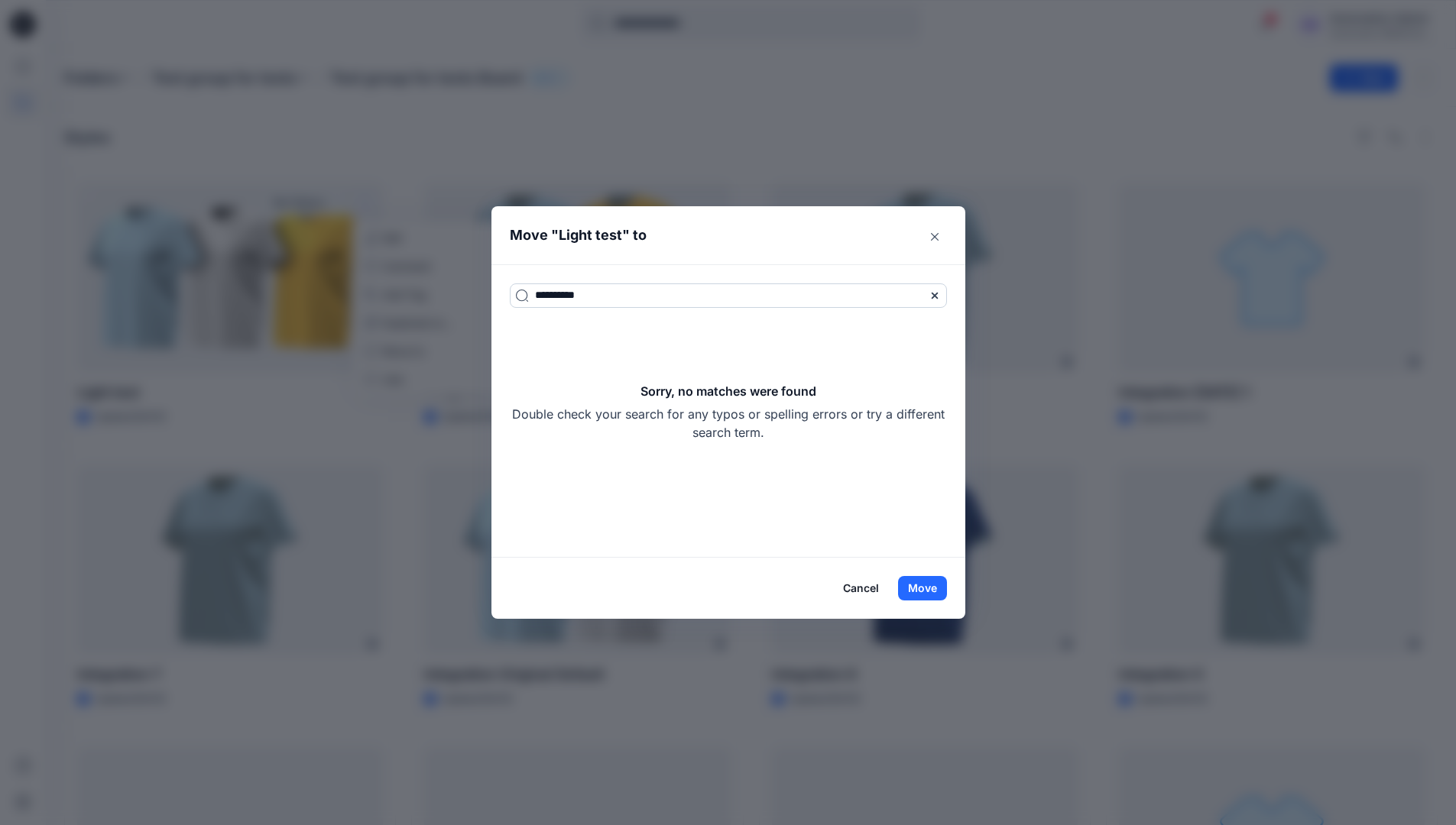
type input "**********"
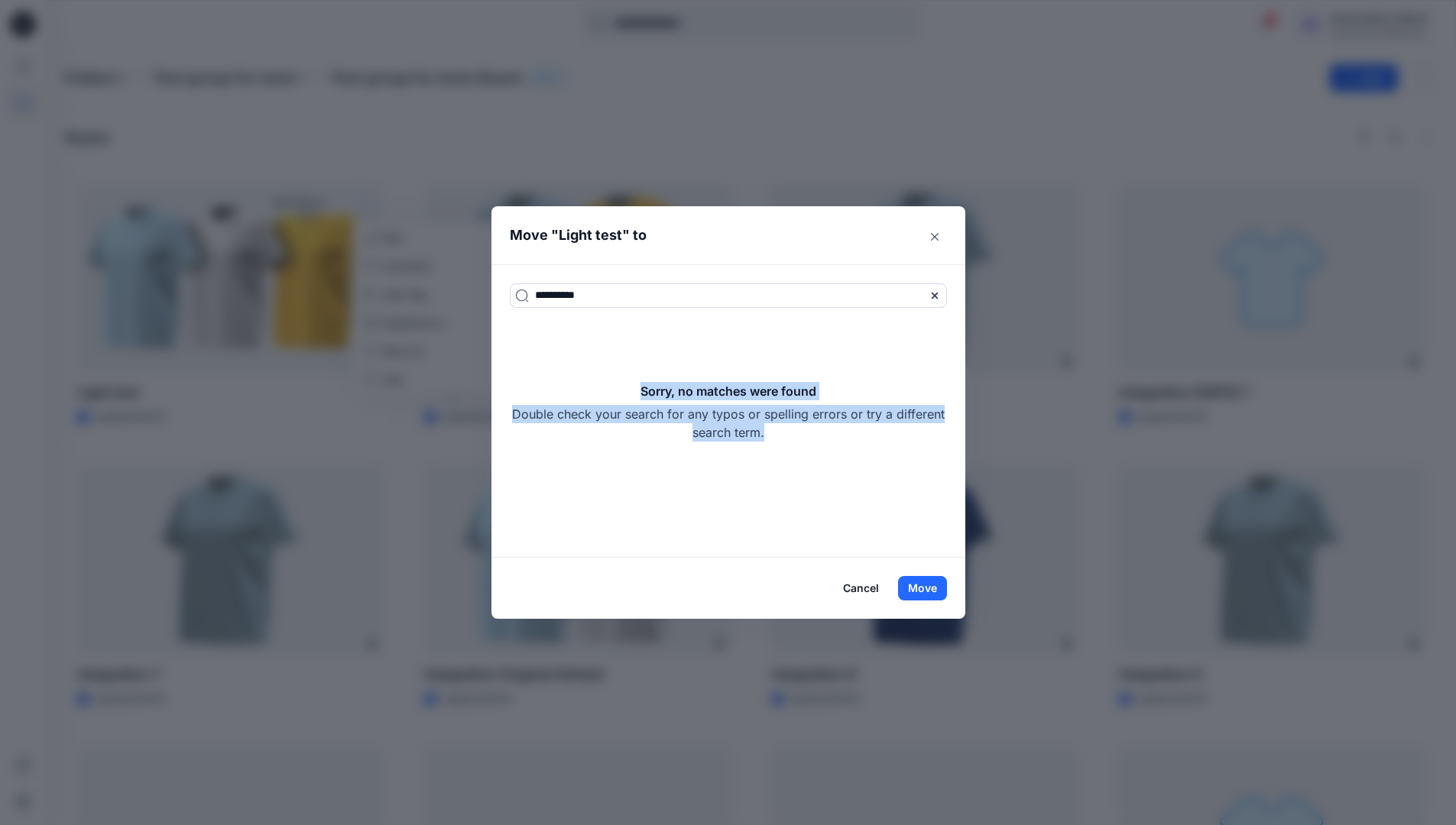
drag, startPoint x: 563, startPoint y: 301, endPoint x: 827, endPoint y: 427, distance: 292.5
click at [827, 427] on div "Sorry, no matches were found Double check your search for any typos or spelling…" at bounding box center [728, 411] width 437 height 60
click at [937, 580] on button "Move" at bounding box center [923, 588] width 49 height 25
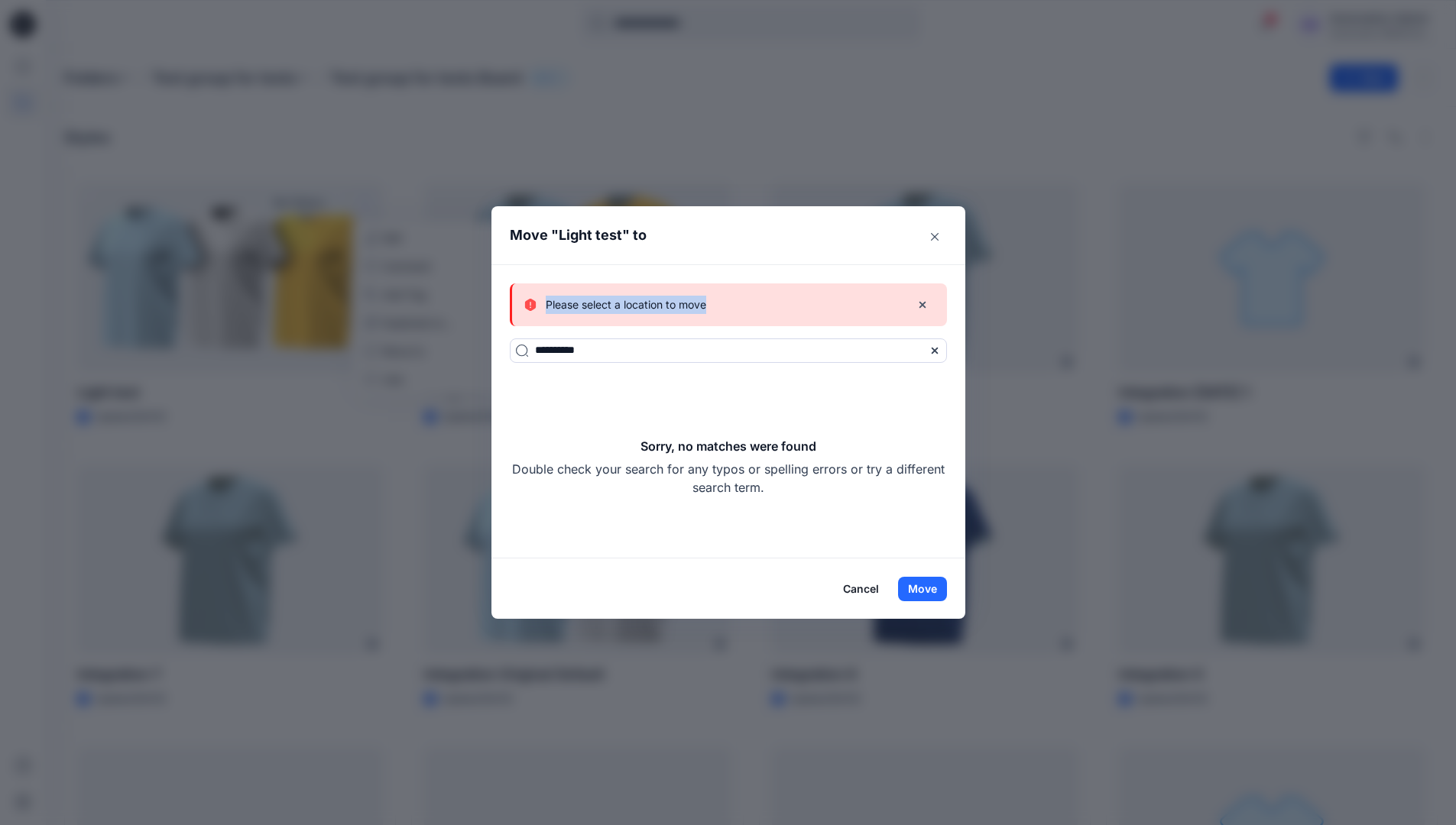
drag, startPoint x: 937, startPoint y: 580, endPoint x: 720, endPoint y: 304, distance: 351.1
click at [720, 304] on div "Please select a location to move" at bounding box center [710, 304] width 373 height 18
click at [859, 587] on button "Cancel" at bounding box center [860, 589] width 56 height 25
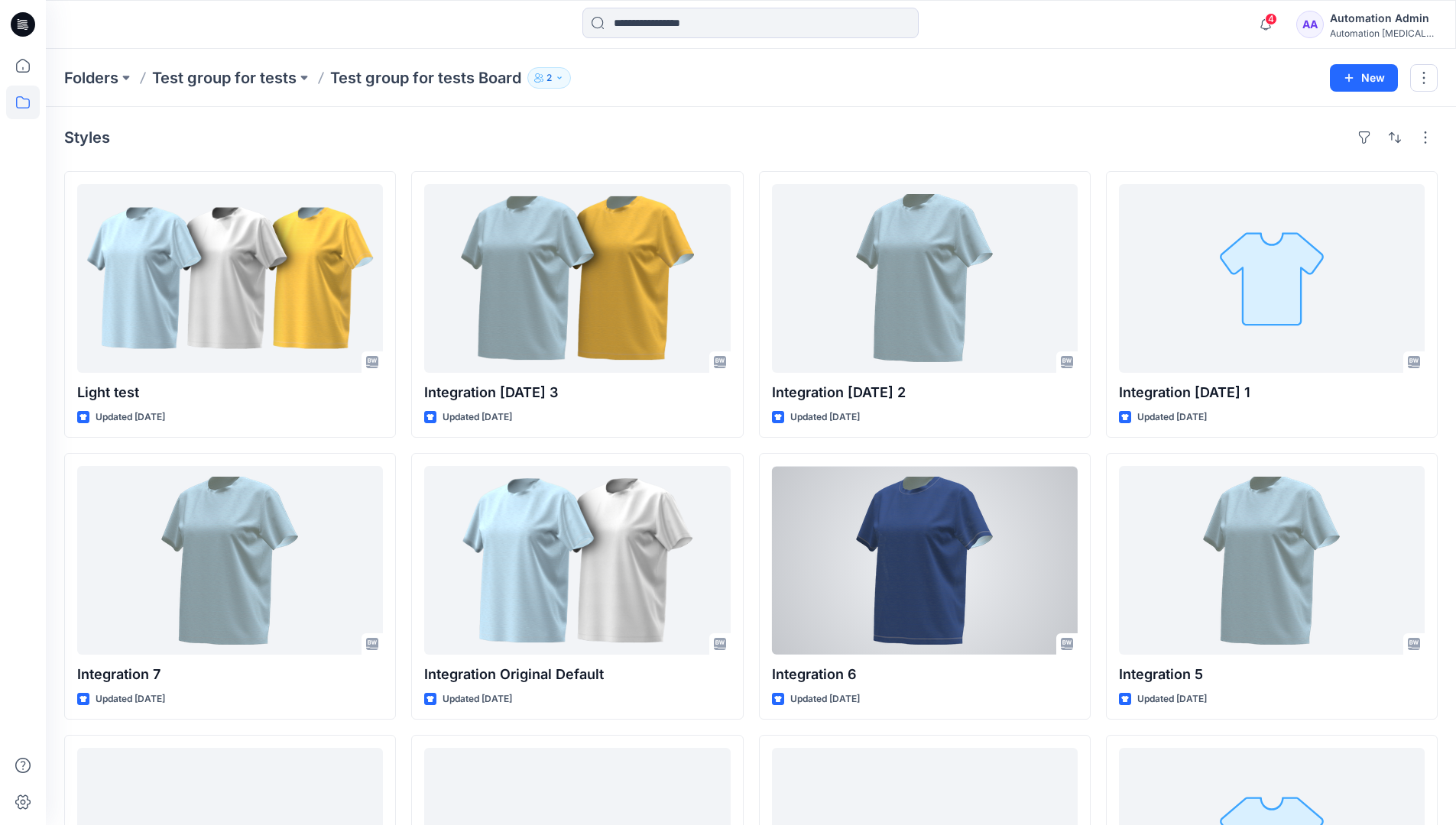
click at [1374, 20] on div "Automation Admin" at bounding box center [1382, 18] width 107 height 18
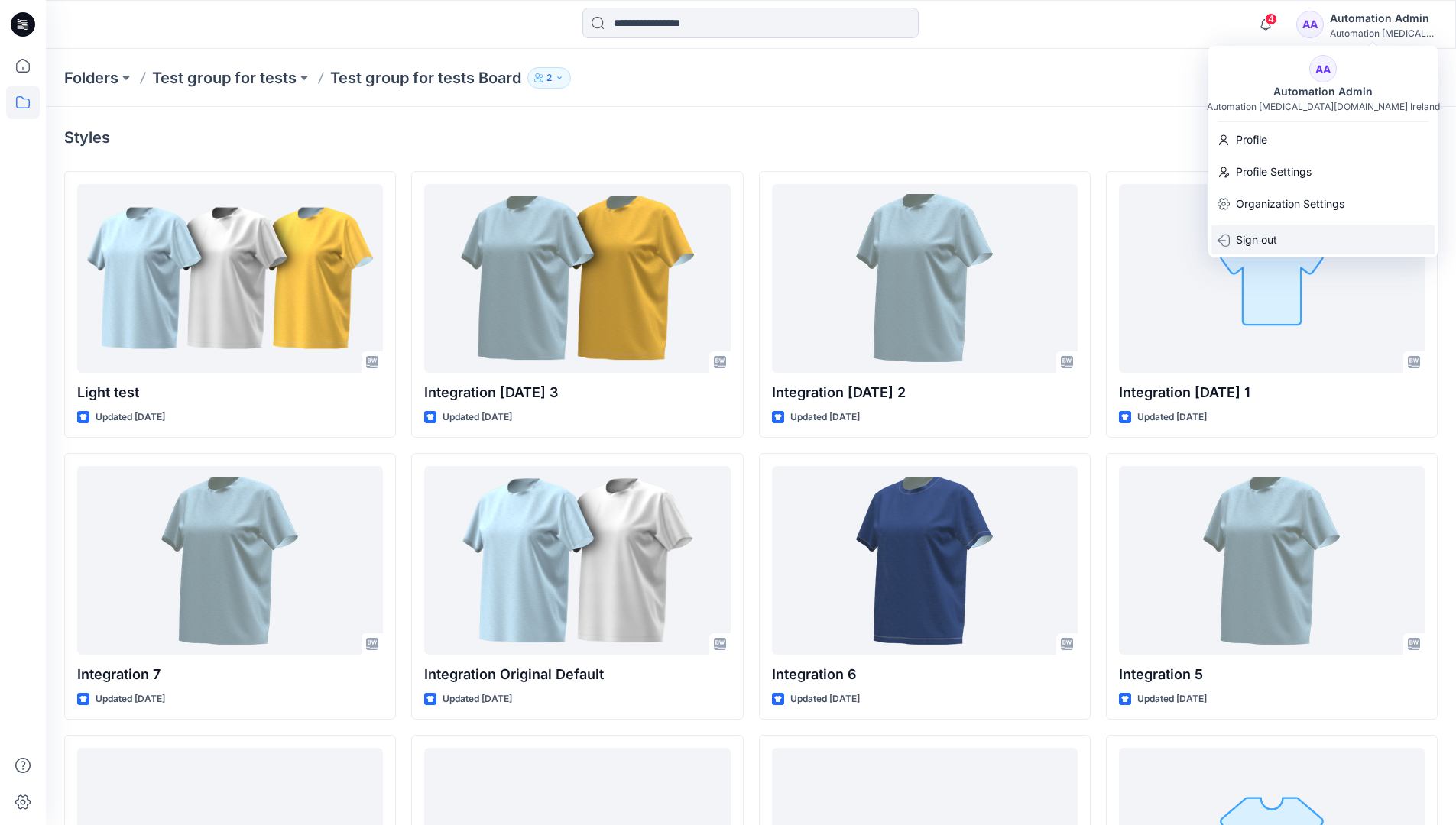
click at [1249, 244] on p "Sign out" at bounding box center [1257, 239] width 42 height 29
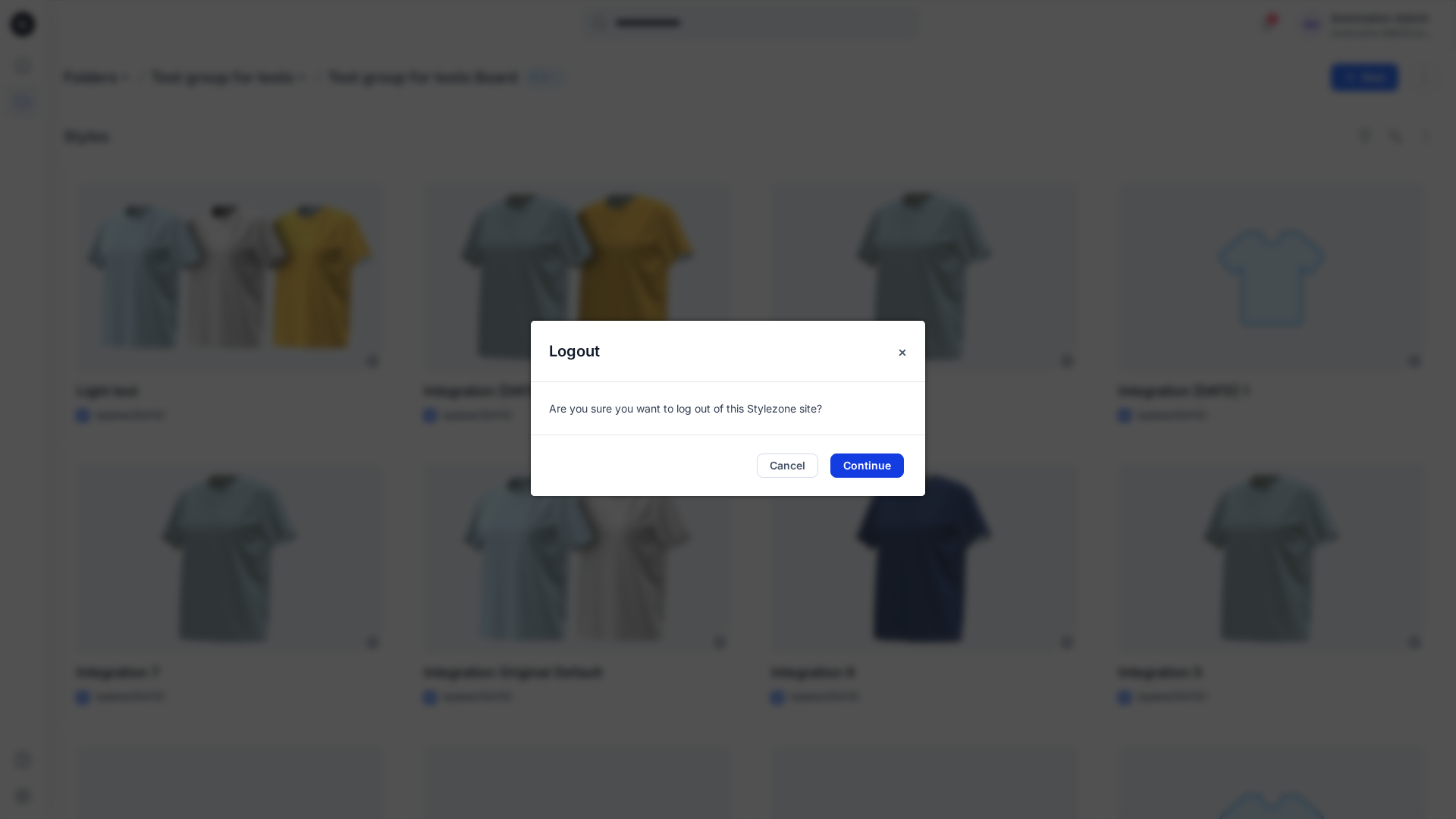
click at [884, 468] on button "Continue" at bounding box center [867, 465] width 73 height 24
